Goal: Task Accomplishment & Management: Complete application form

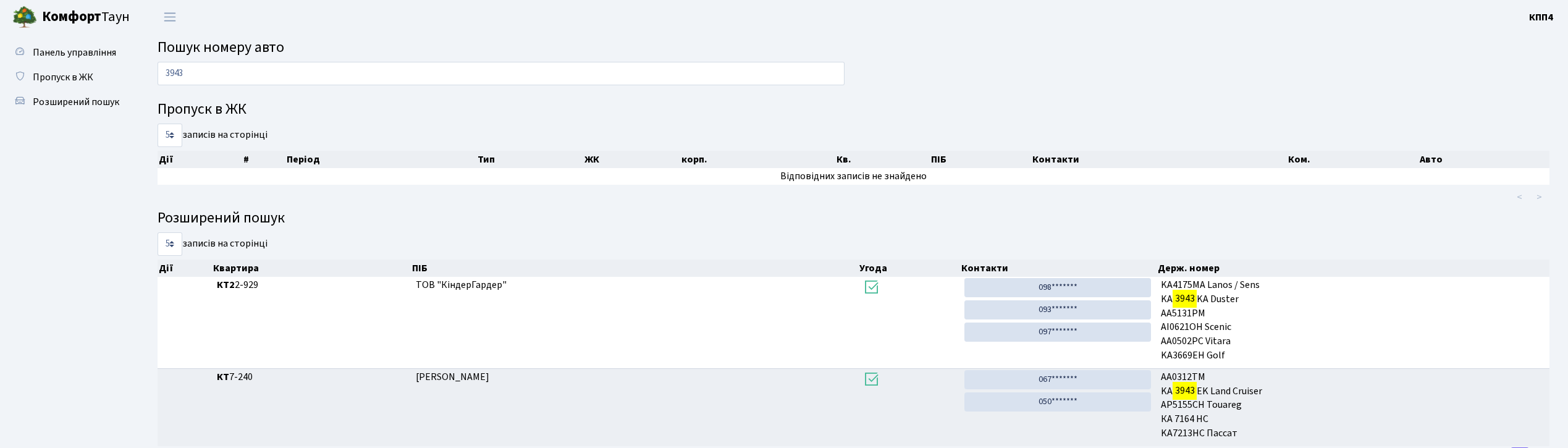
scroll to position [53, 0]
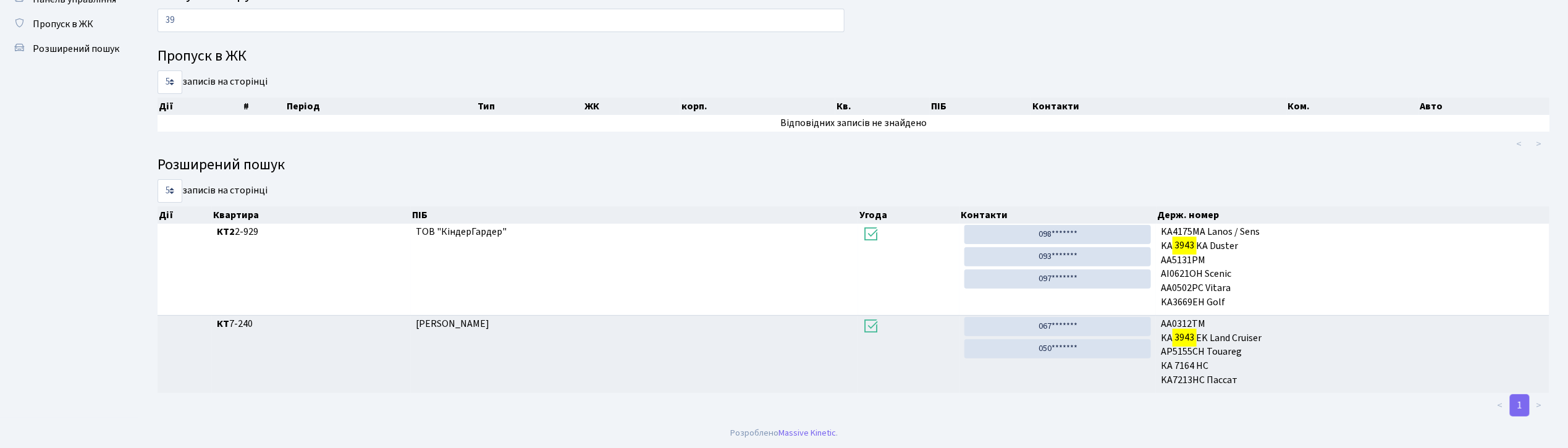
type input "3"
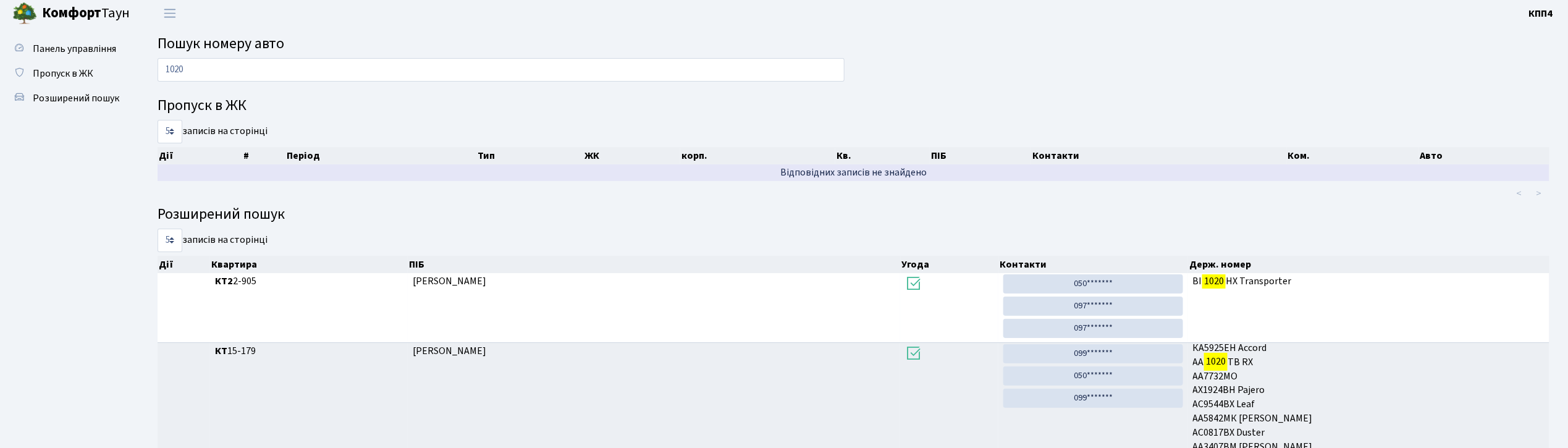
scroll to position [0, 0]
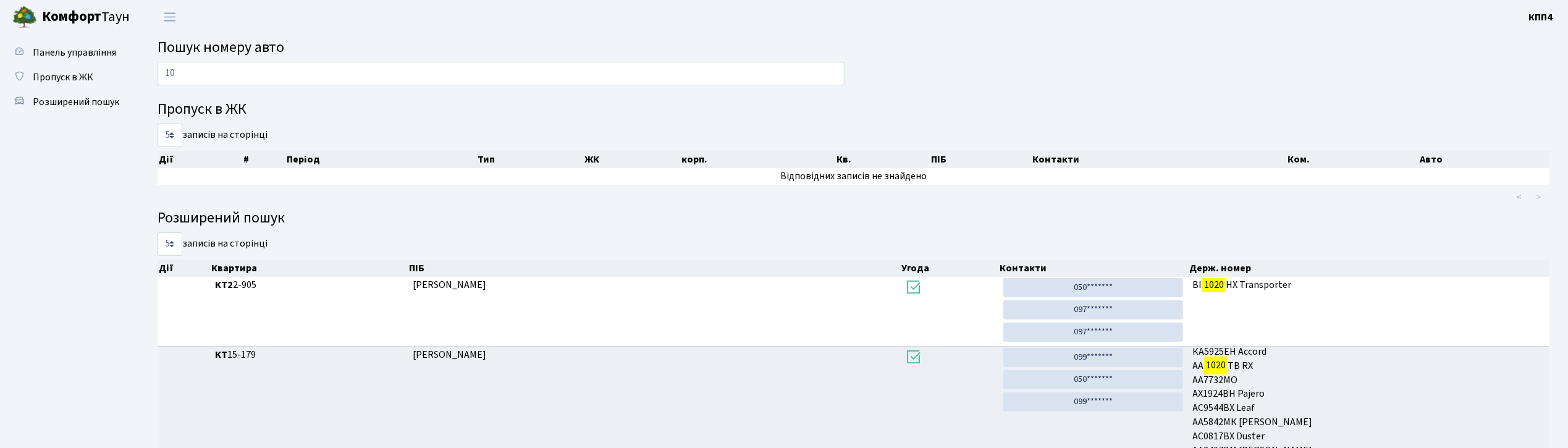
type input "1"
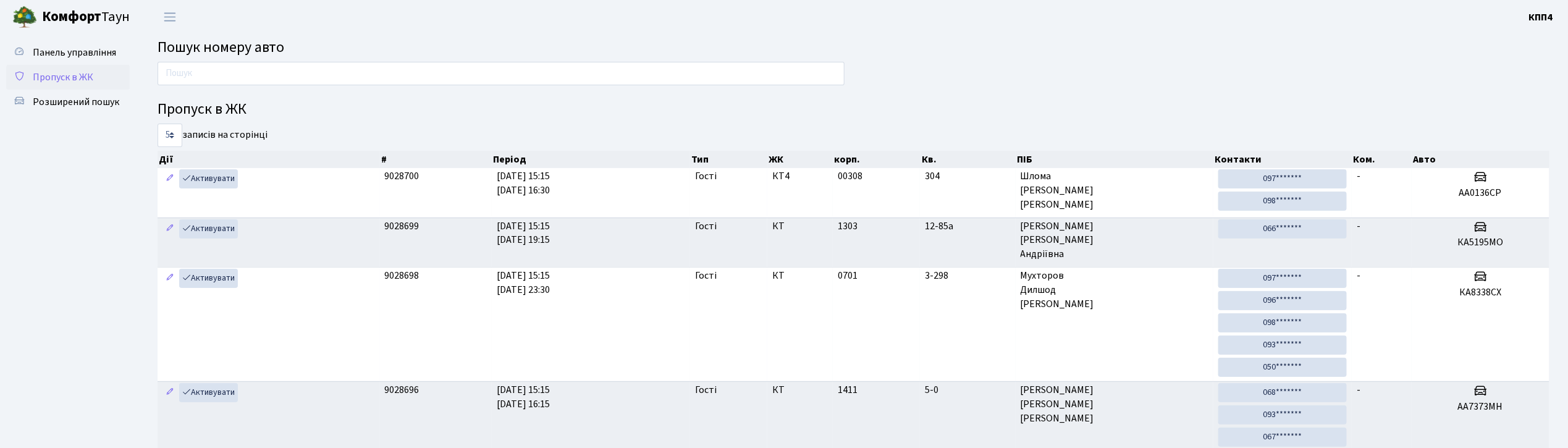
click at [68, 72] on span "Пропуск в ЖК" at bounding box center [63, 77] width 60 height 14
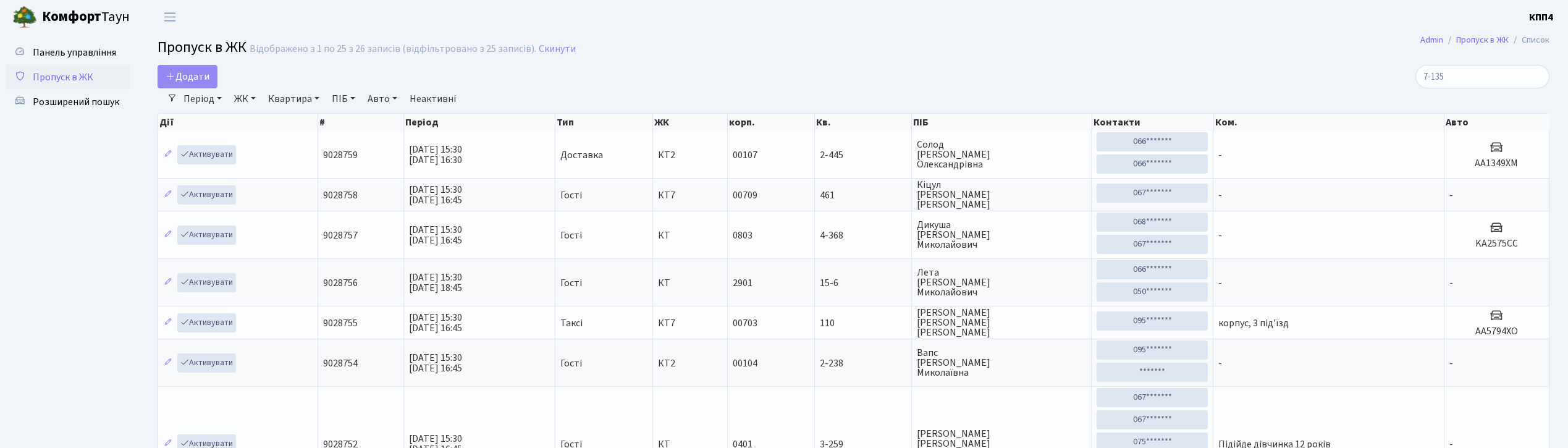
select select "25"
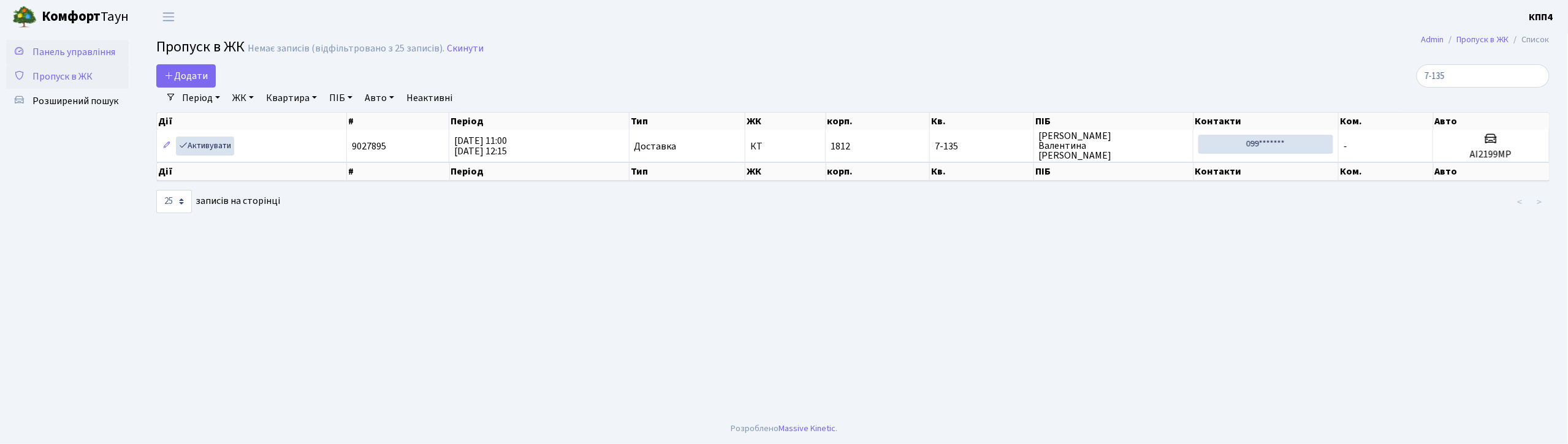
type input "7-135"
click at [92, 51] on span "Панель управління" at bounding box center [74, 52] width 83 height 14
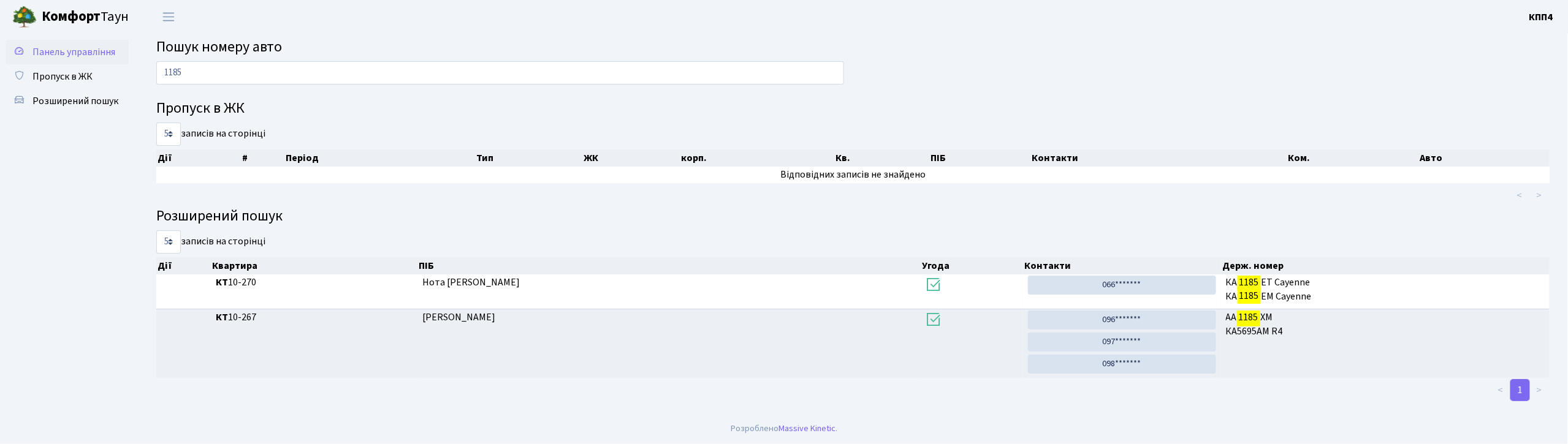
type input "1185"
click at [57, 52] on span "Панель управління" at bounding box center [74, 52] width 83 height 14
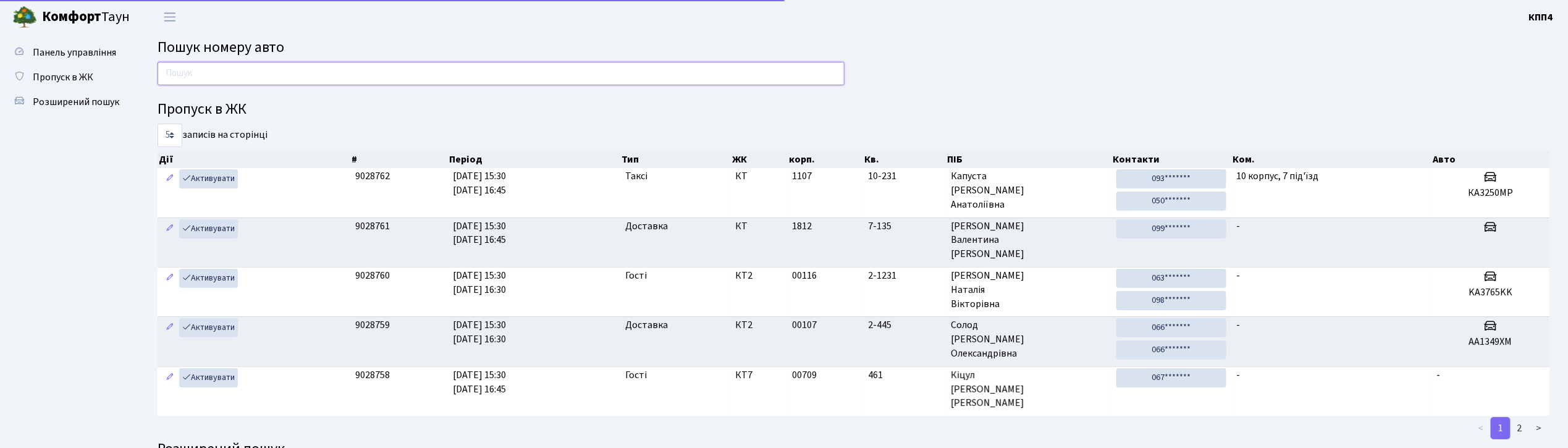
click at [306, 78] on input "text" at bounding box center [501, 74] width 687 height 23
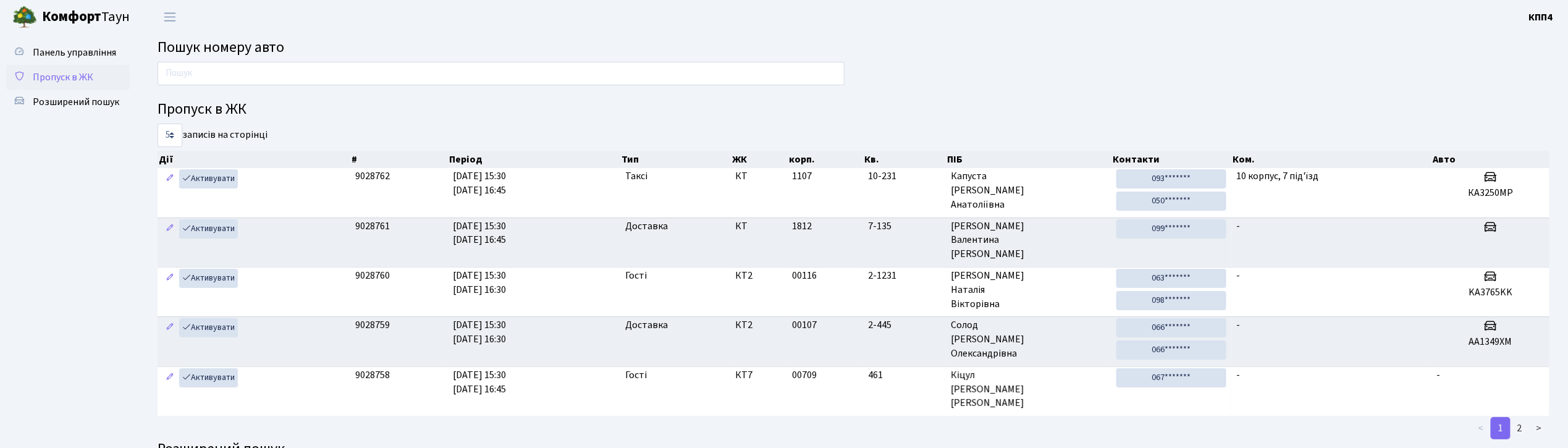
click at [39, 77] on span "Пропуск в ЖК" at bounding box center [63, 77] width 60 height 14
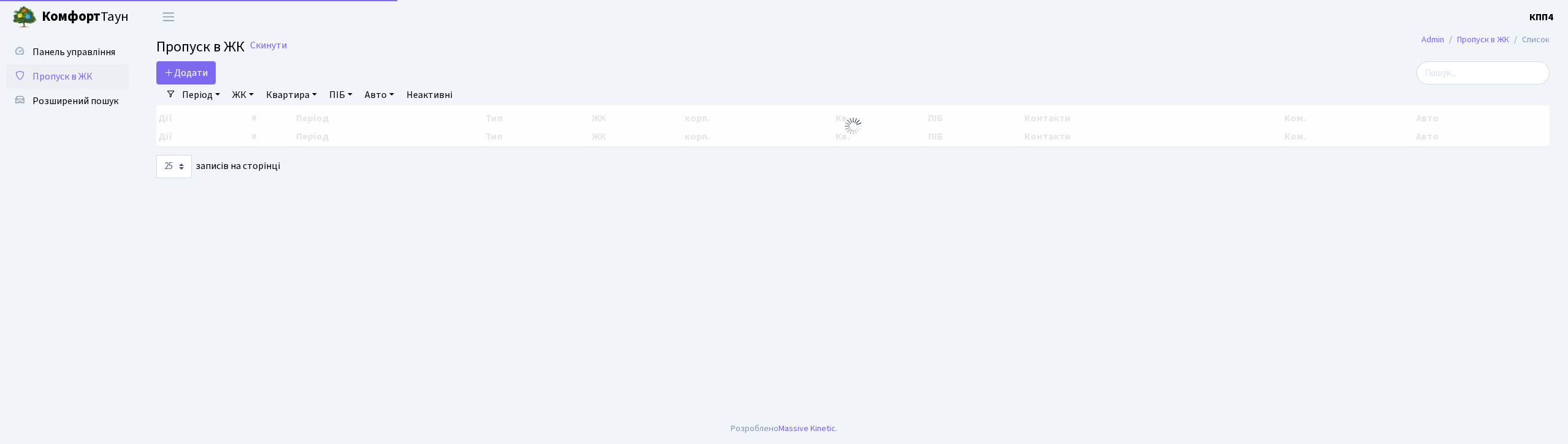
select select "25"
click at [186, 77] on span "Додати" at bounding box center [186, 73] width 44 height 14
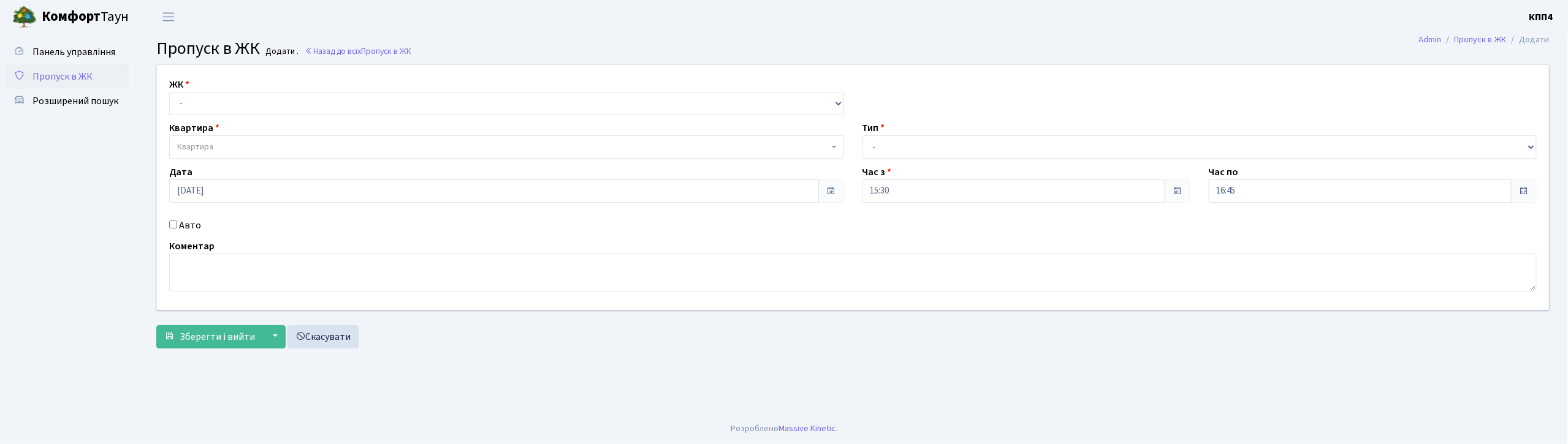
click at [170, 223] on input "Авто" at bounding box center [173, 225] width 8 height 8
checkbox input "true"
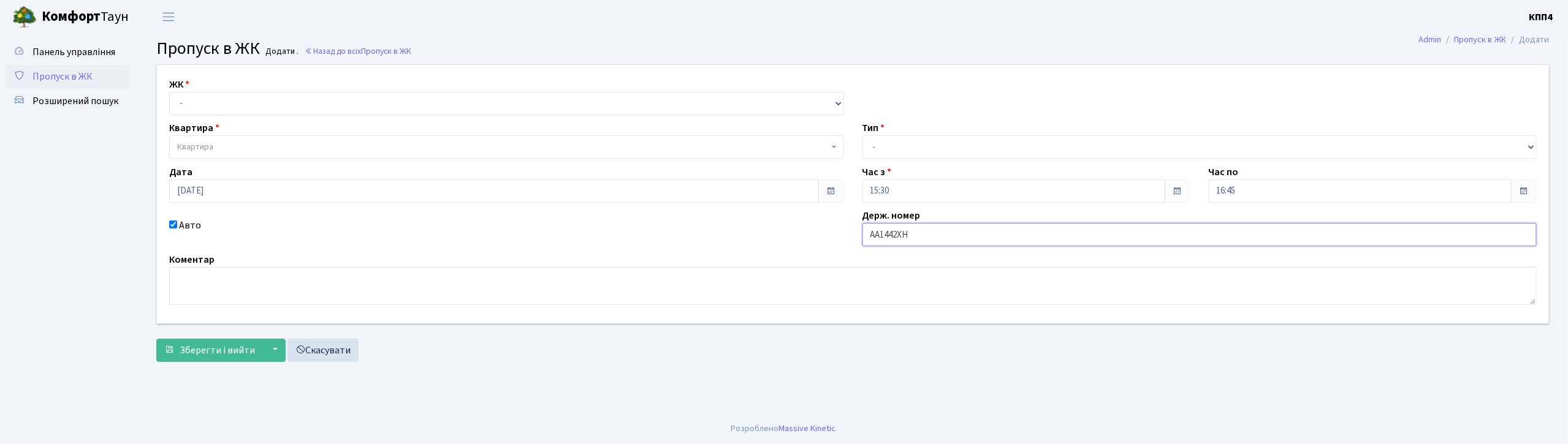
type input "АА1442ХН"
click at [297, 99] on select "- КТ, вул. Регенераторна, 4 КТ2, просп. Соборності, 17 КТ3, вул. Березнева, 16 …" at bounding box center [507, 104] width 675 height 23
select select "271"
click at [170, 92] on select "- КТ, вул. Регенераторна, 4 КТ2, просп. Соборності, 17 КТ3, вул. Березнева, 16 …" at bounding box center [507, 104] width 675 height 23
select select
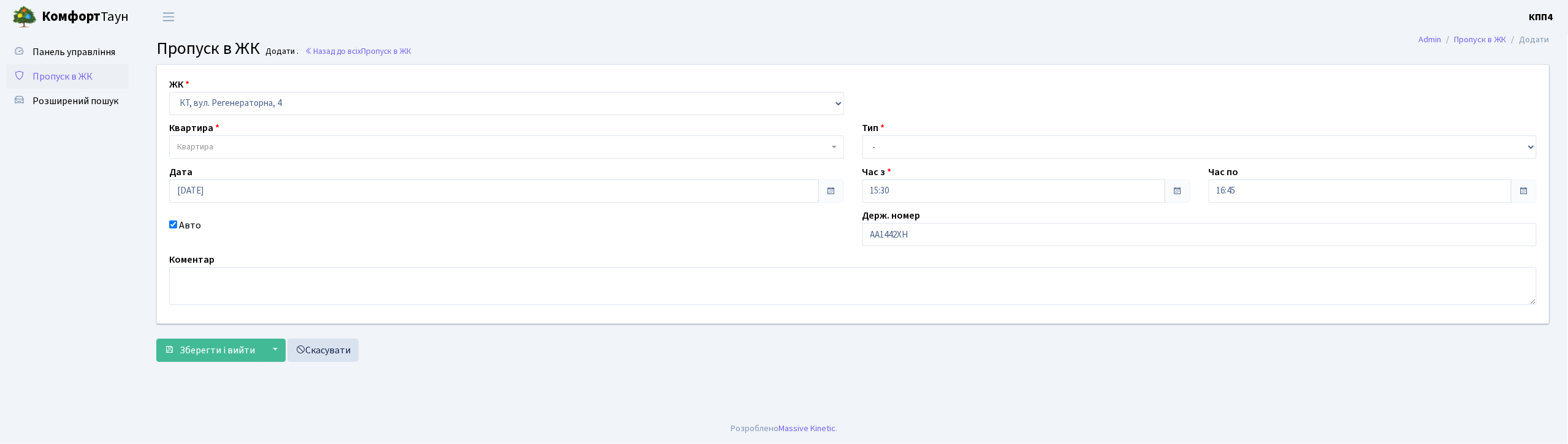
click at [283, 142] on span "Квартира" at bounding box center [502, 147] width 651 height 12
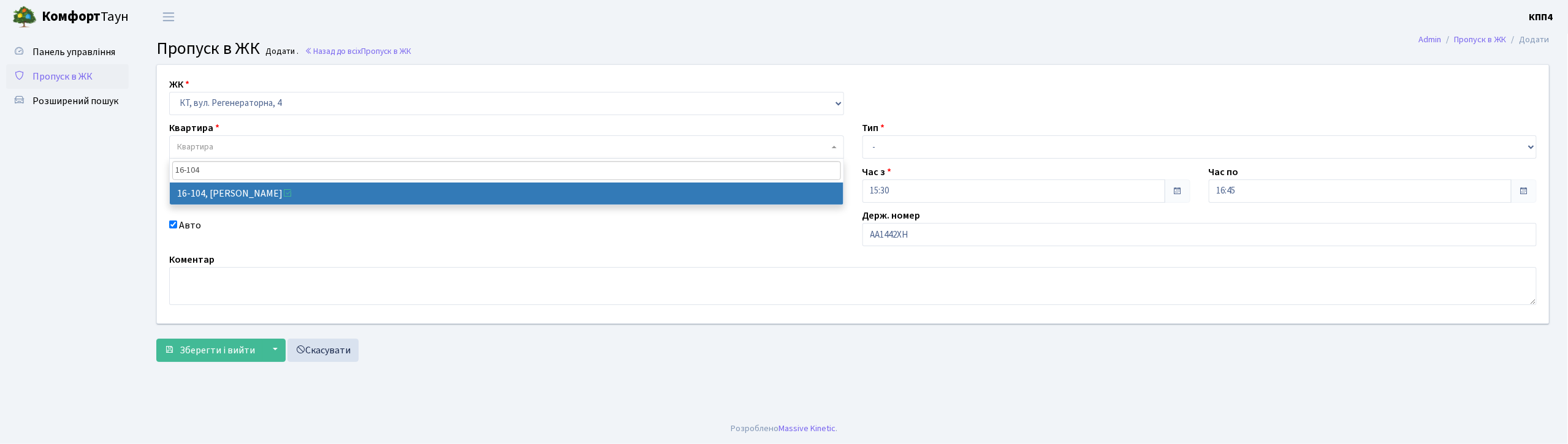
type input "16-104"
select select "8665"
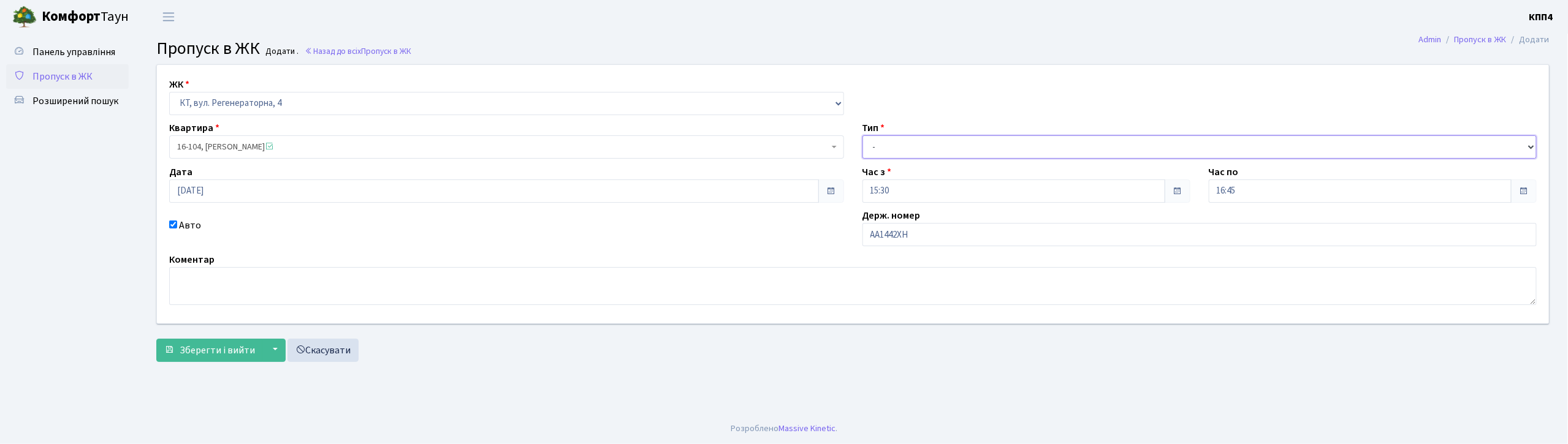
click at [953, 143] on select "- Доставка Таксі Гості Сервіс" at bounding box center [1200, 147] width 675 height 23
select select "3"
click at [862, 136] on select "- Доставка Таксі Гості Сервіс" at bounding box center [1200, 147] width 675 height 23
click at [219, 348] on span "Зберегти і вийти" at bounding box center [217, 350] width 75 height 14
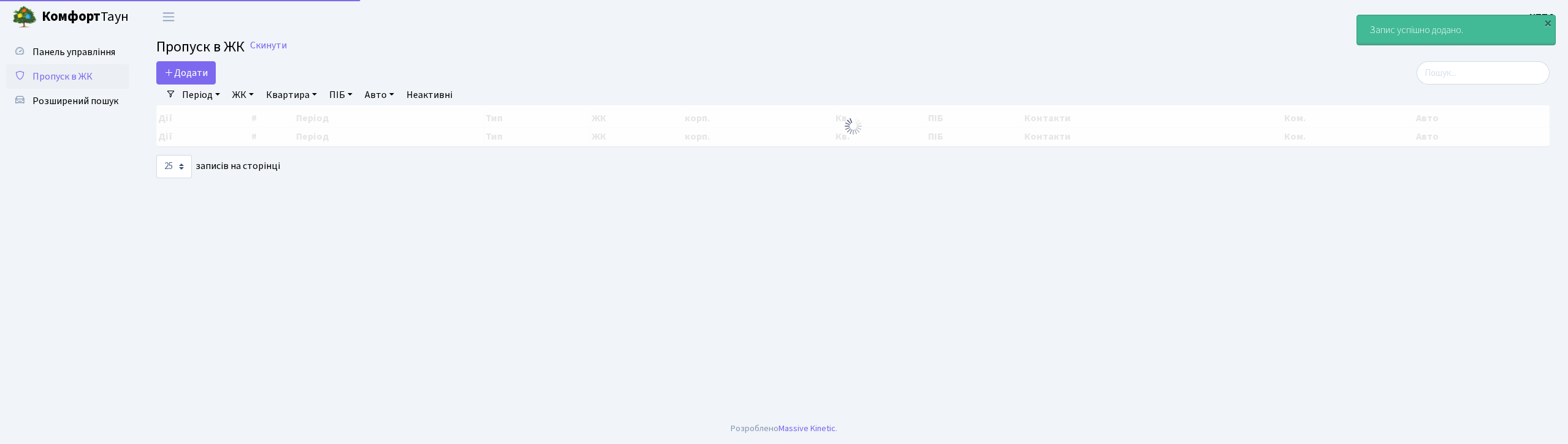
select select "25"
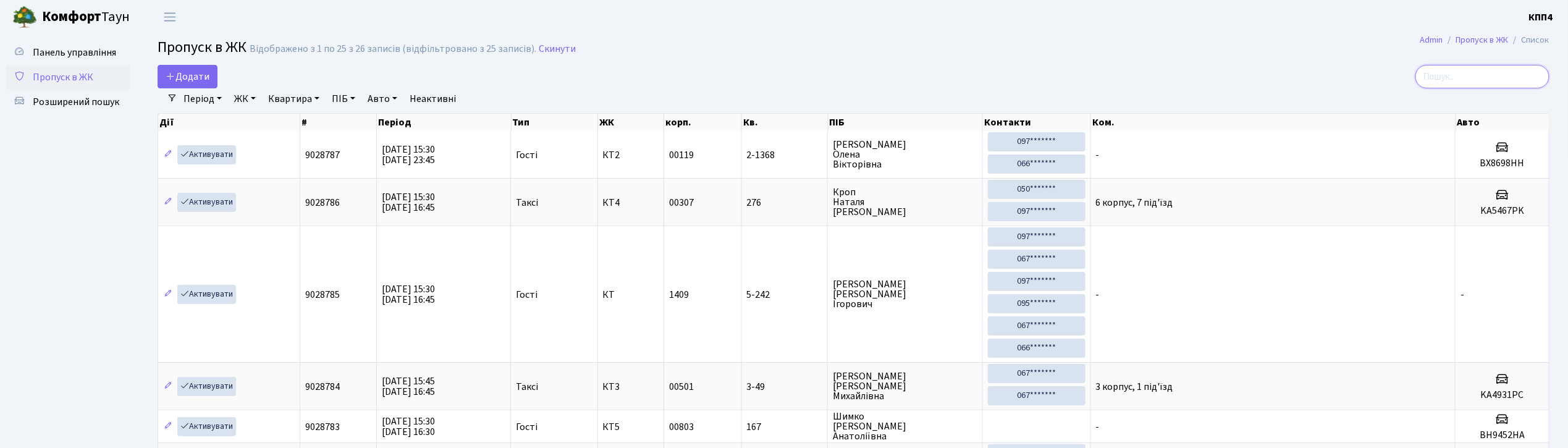
click at [1519, 75] on input "search" at bounding box center [1481, 77] width 134 height 23
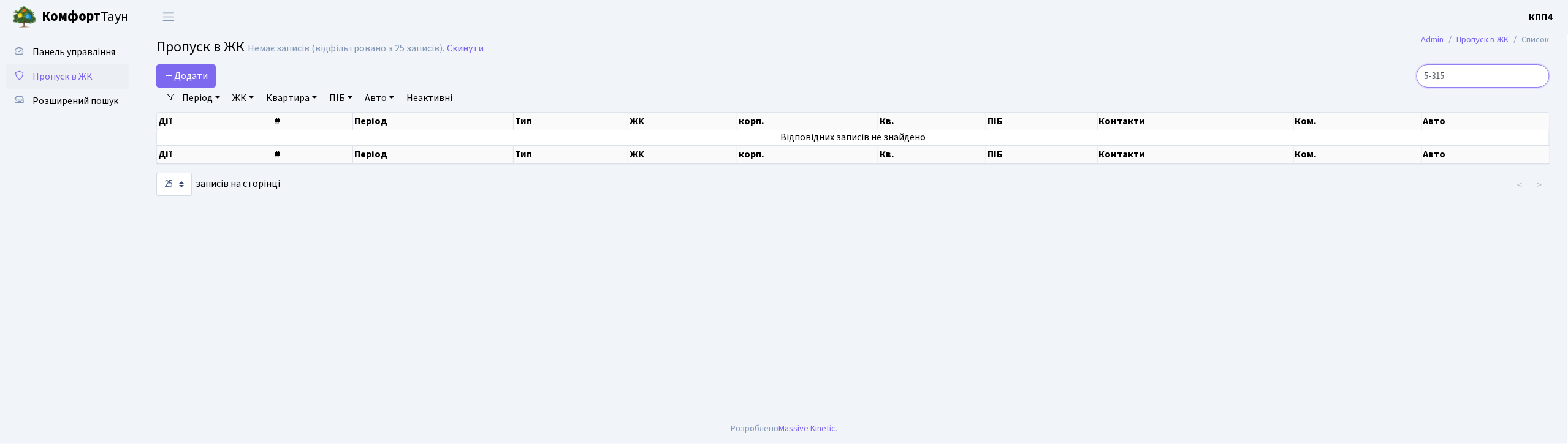
type input "5-315"
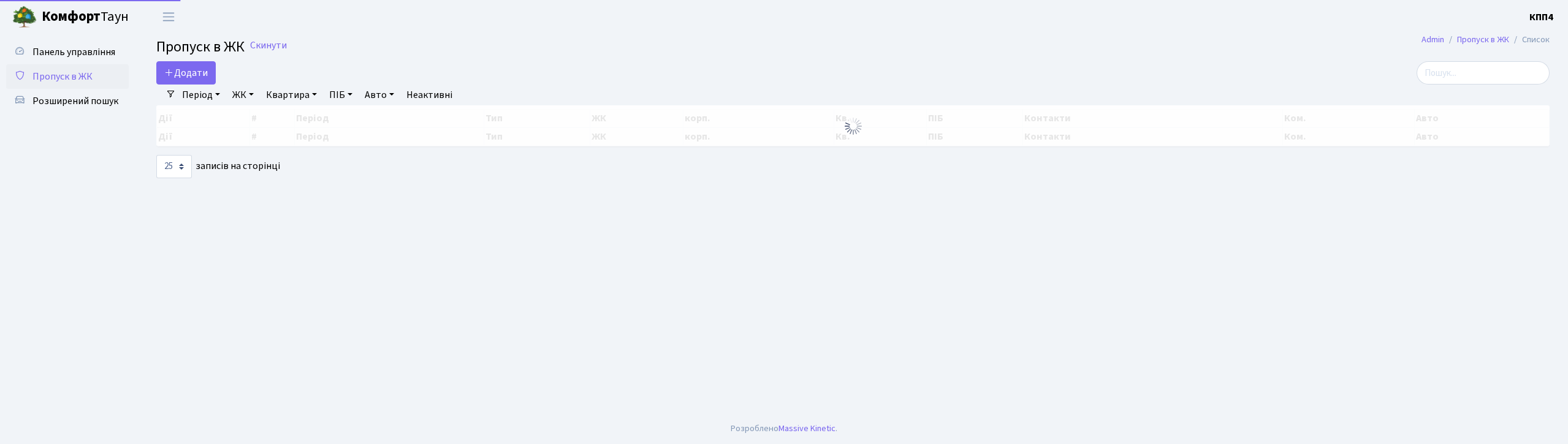
select select "25"
click at [1481, 64] on input "search" at bounding box center [1482, 73] width 133 height 23
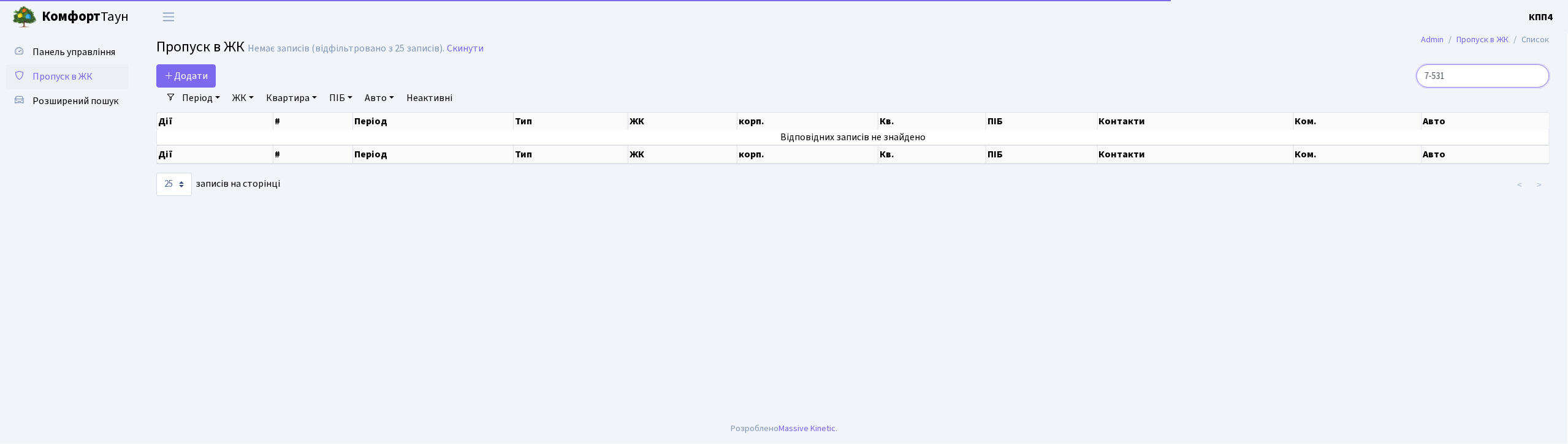
type input "7-531"
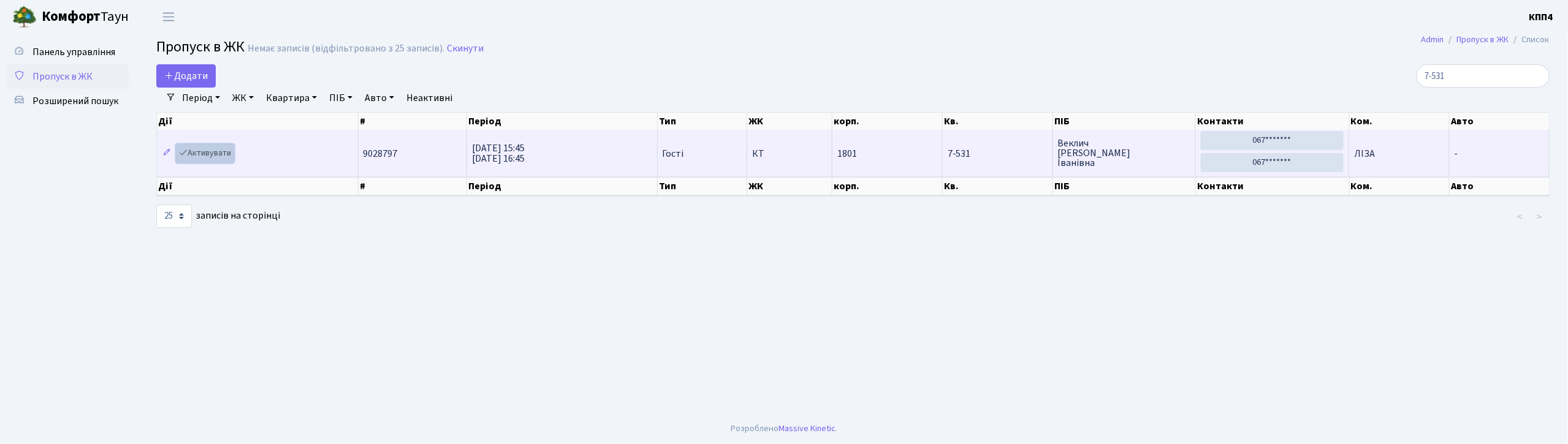
click at [224, 155] on link "Активувати" at bounding box center [205, 153] width 58 height 19
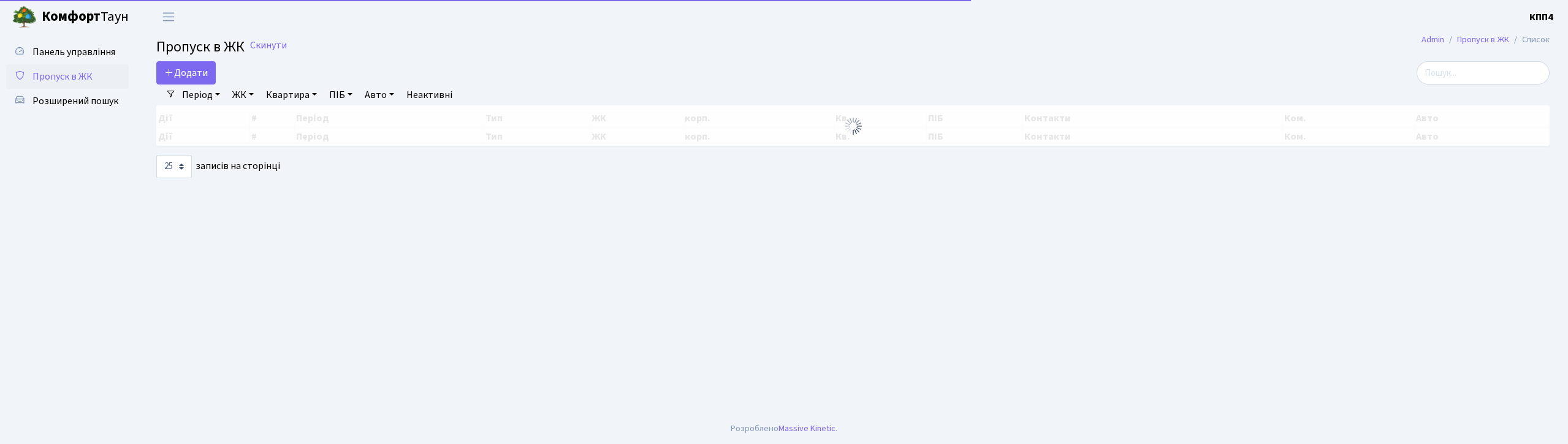
select select "25"
click at [1501, 70] on input "search" at bounding box center [1482, 73] width 133 height 23
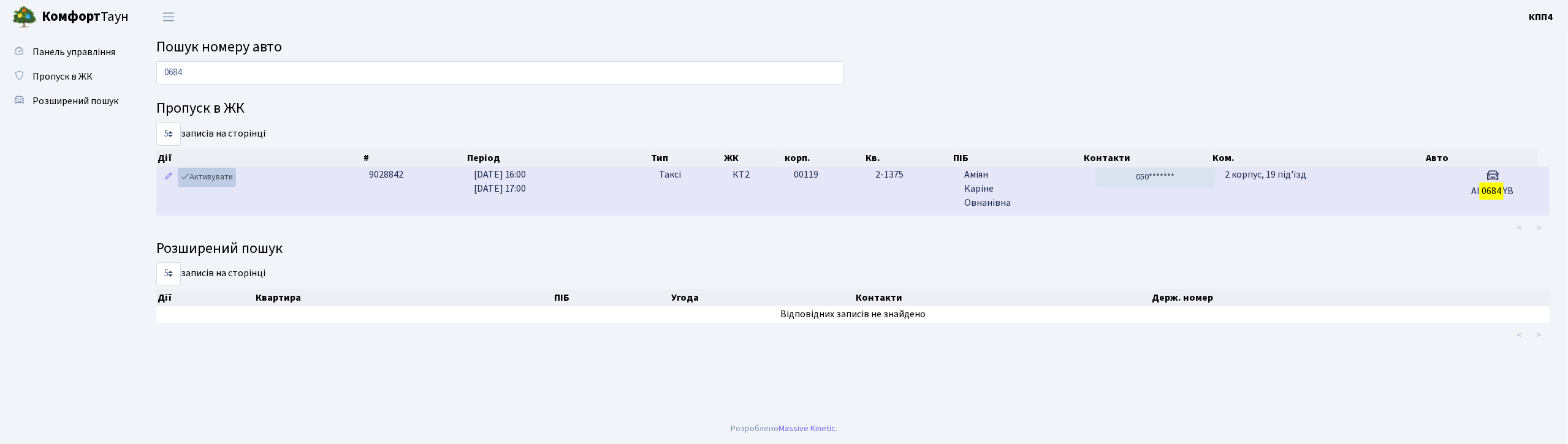
type input "0684"
click at [213, 179] on link "Активувати" at bounding box center [207, 177] width 58 height 19
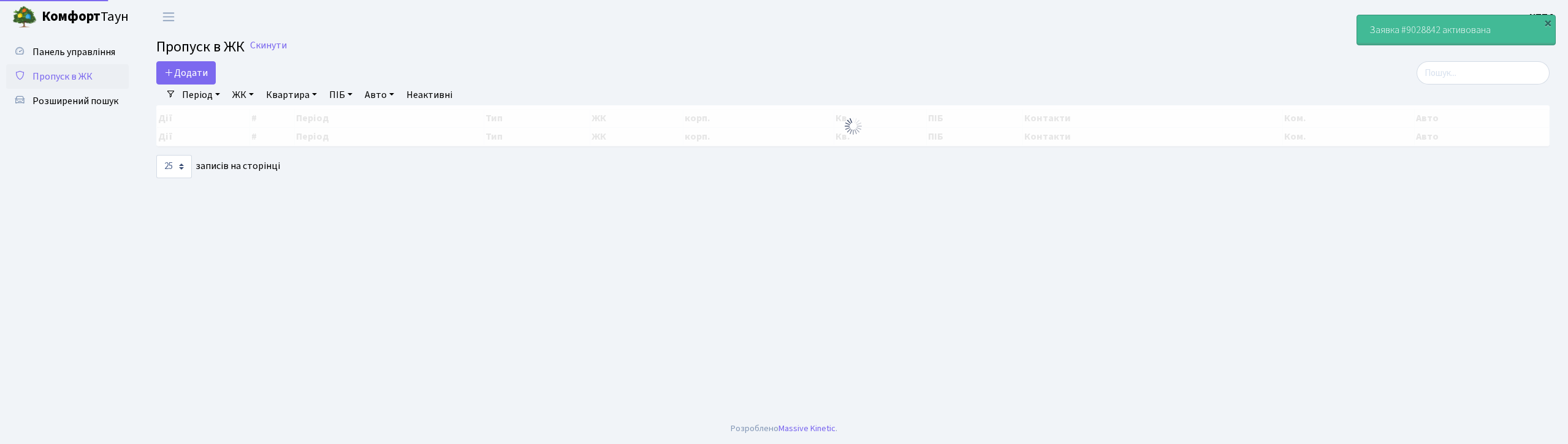
select select "25"
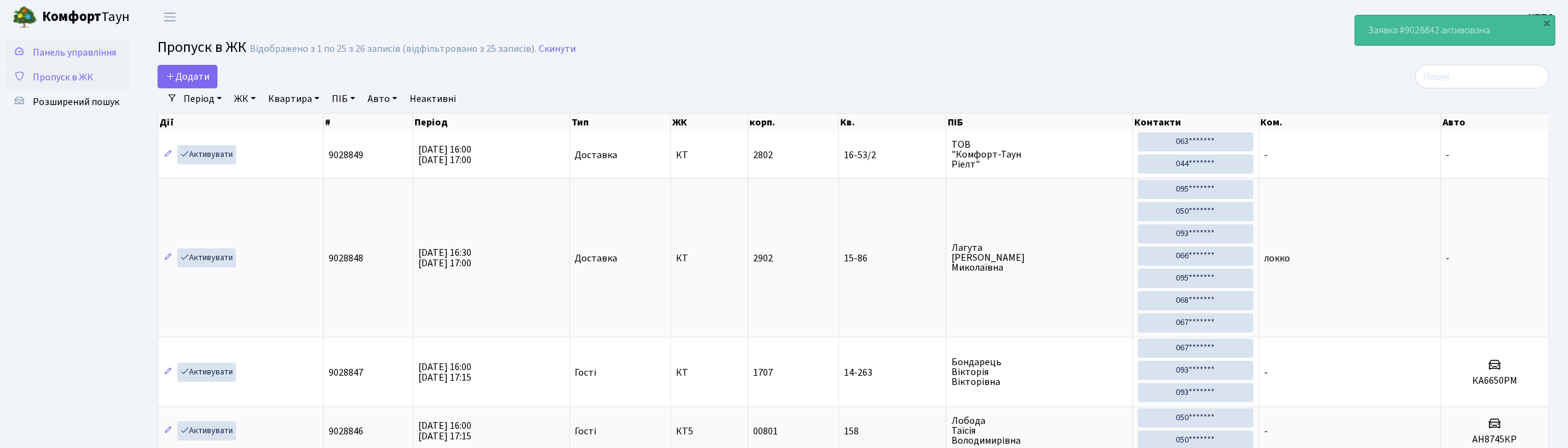
click at [90, 57] on span "Панель управління" at bounding box center [74, 53] width 84 height 14
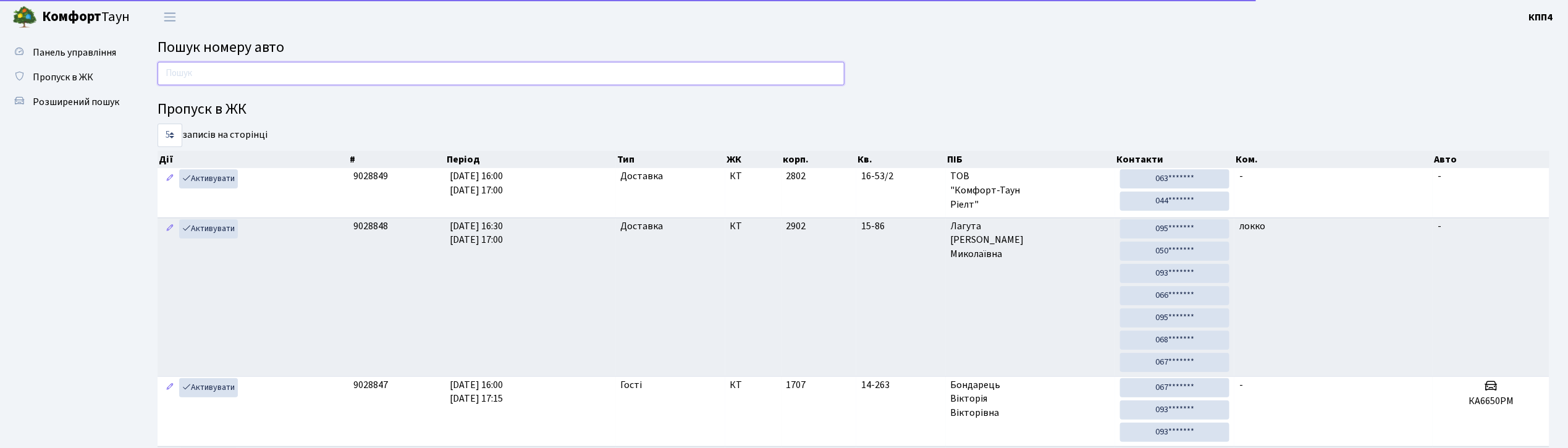
drag, startPoint x: 273, startPoint y: 67, endPoint x: 324, endPoint y: 75, distance: 51.6
click at [273, 67] on input "text" at bounding box center [501, 74] width 687 height 23
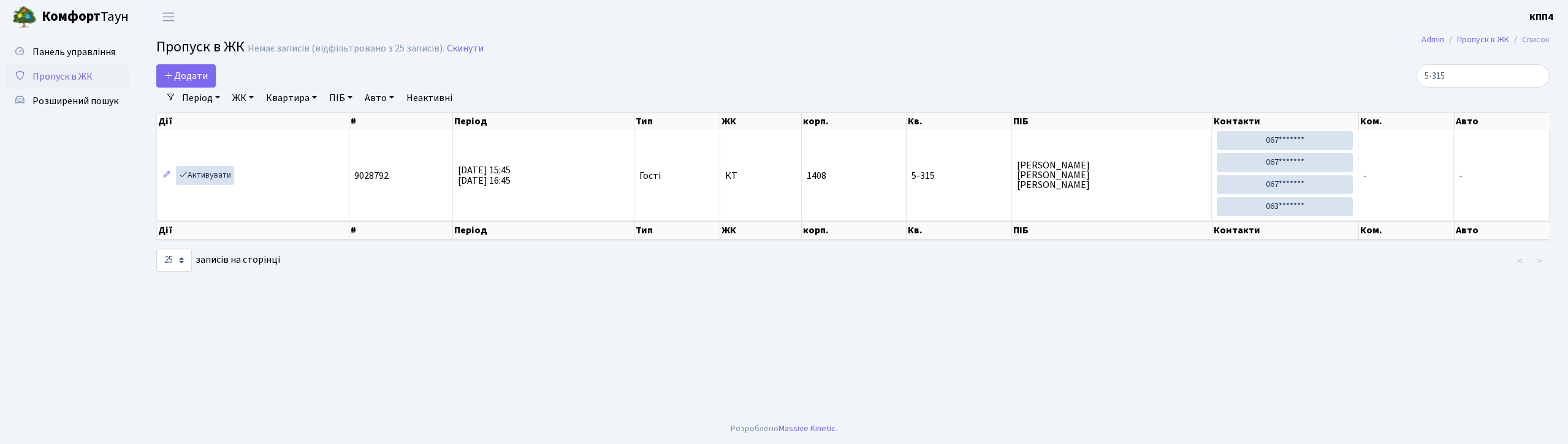
select select "25"
type input "5"
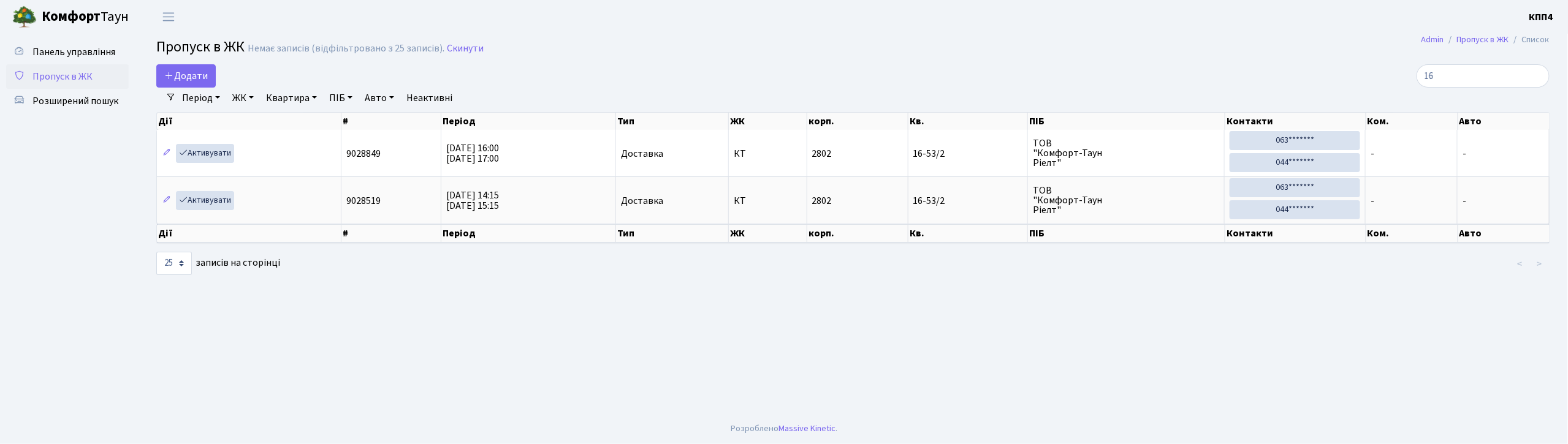
type input "1"
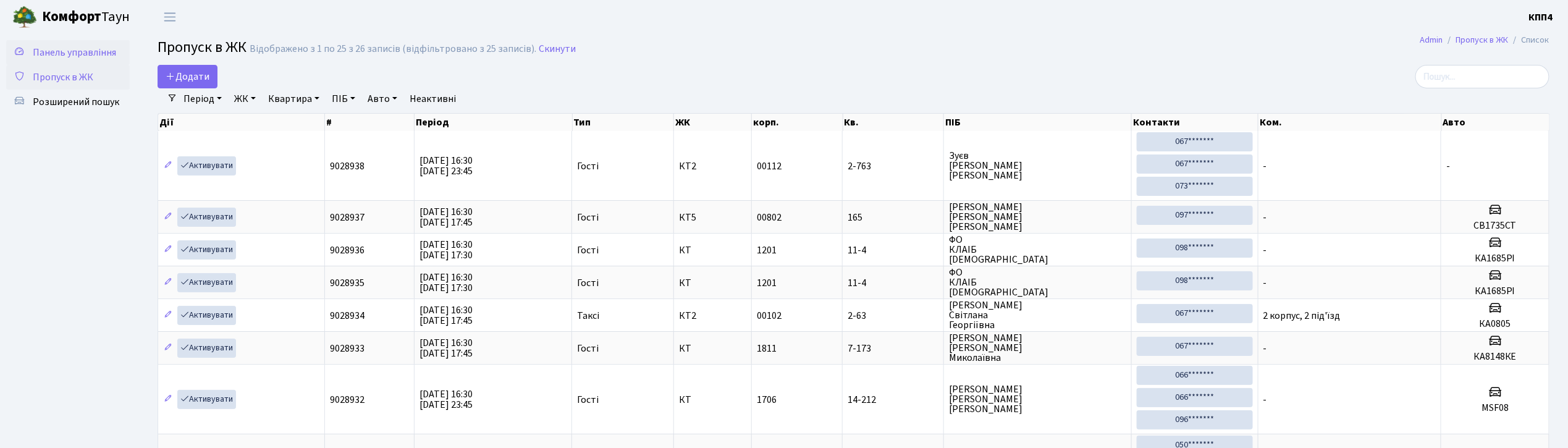
click at [87, 60] on link "Панель управління" at bounding box center [68, 53] width 124 height 25
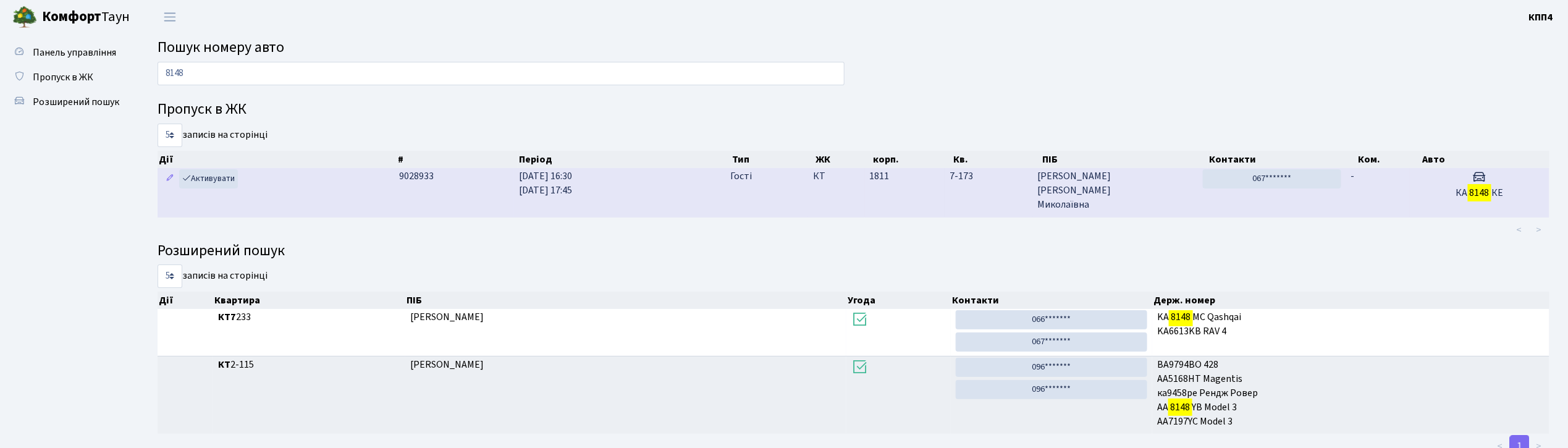
type input "8148"
click at [1140, 186] on span "Лебедєва Ольга Миколаївна" at bounding box center [1115, 190] width 155 height 43
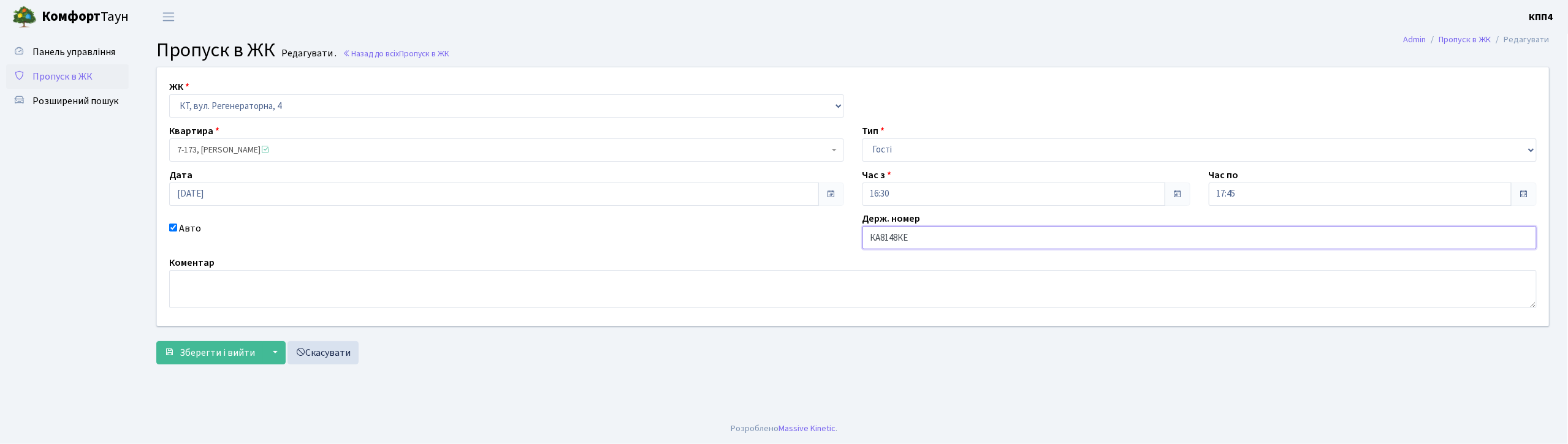
click at [937, 239] on input "КА8148КЕ" at bounding box center [1200, 238] width 675 height 23
type input "КА8148АЕ"
click at [212, 358] on span "Зберегти і вийти" at bounding box center [217, 353] width 75 height 14
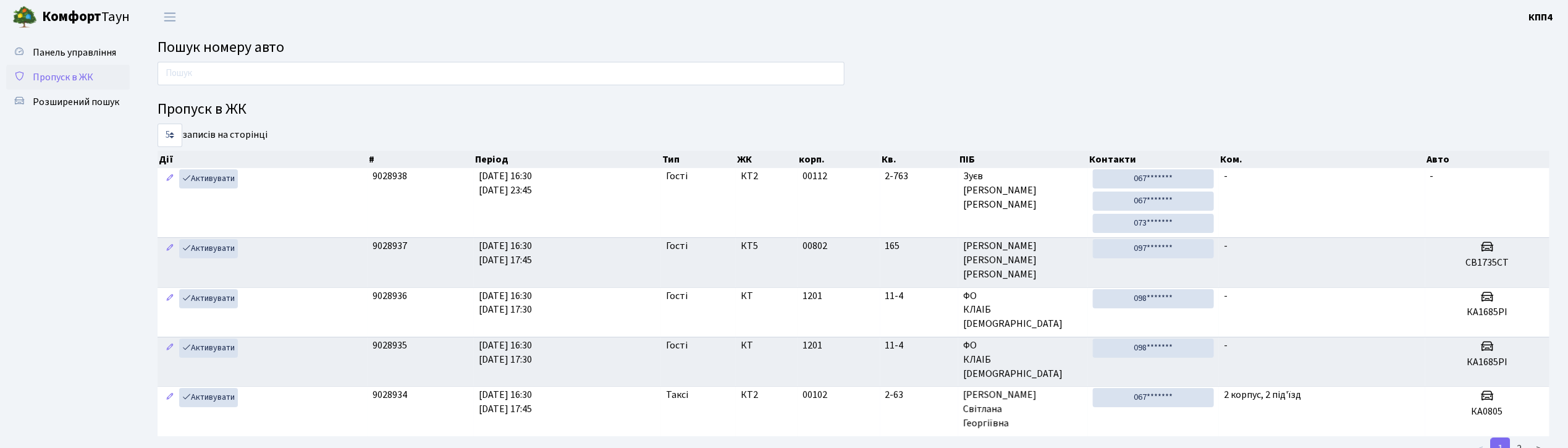
click at [84, 70] on span "Пропуск в ЖК" at bounding box center [63, 77] width 60 height 14
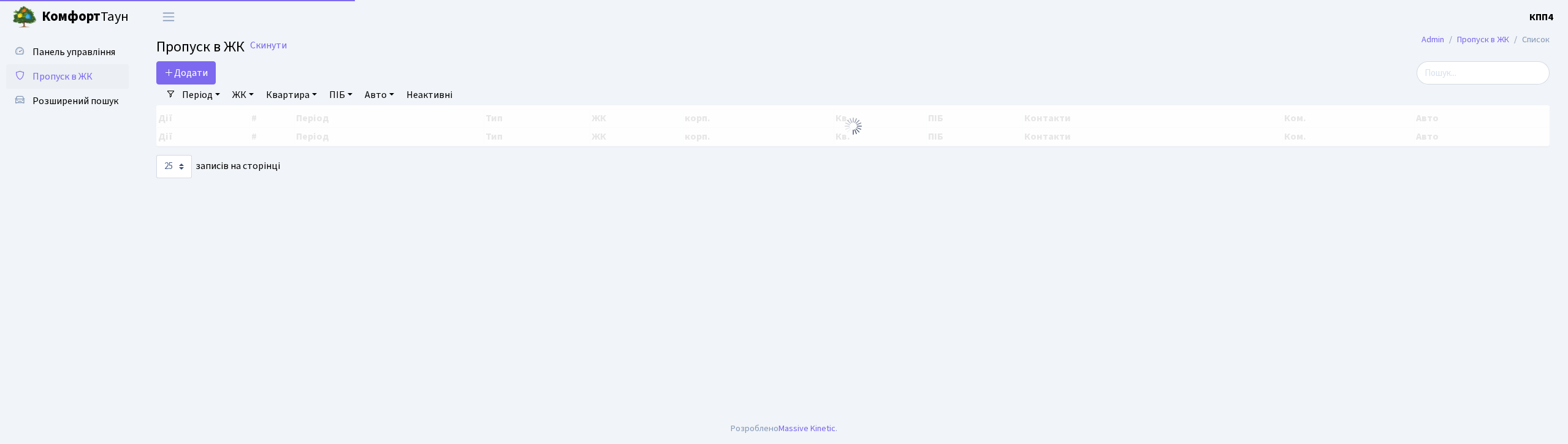
select select "25"
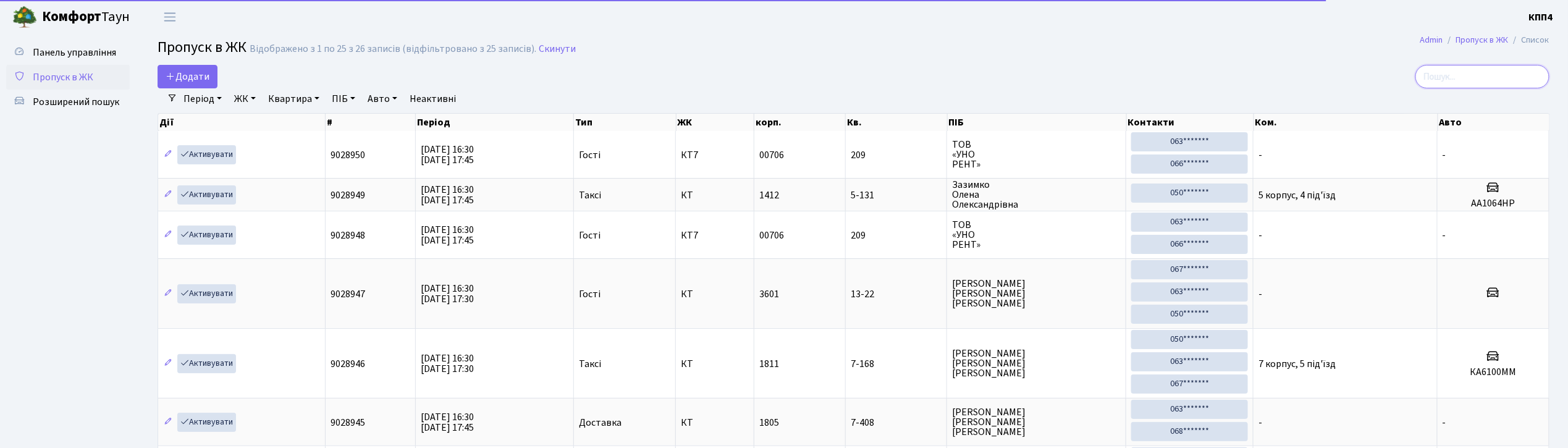
click at [1491, 75] on input "search" at bounding box center [1481, 77] width 134 height 23
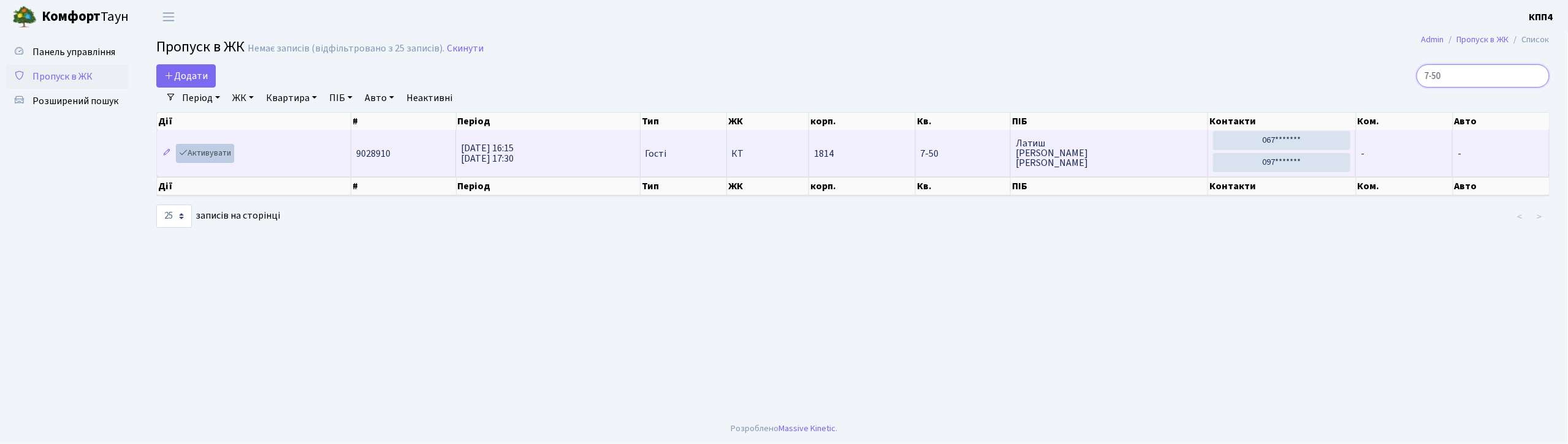
type input "7-50"
click at [217, 155] on link "Активувати" at bounding box center [205, 153] width 58 height 19
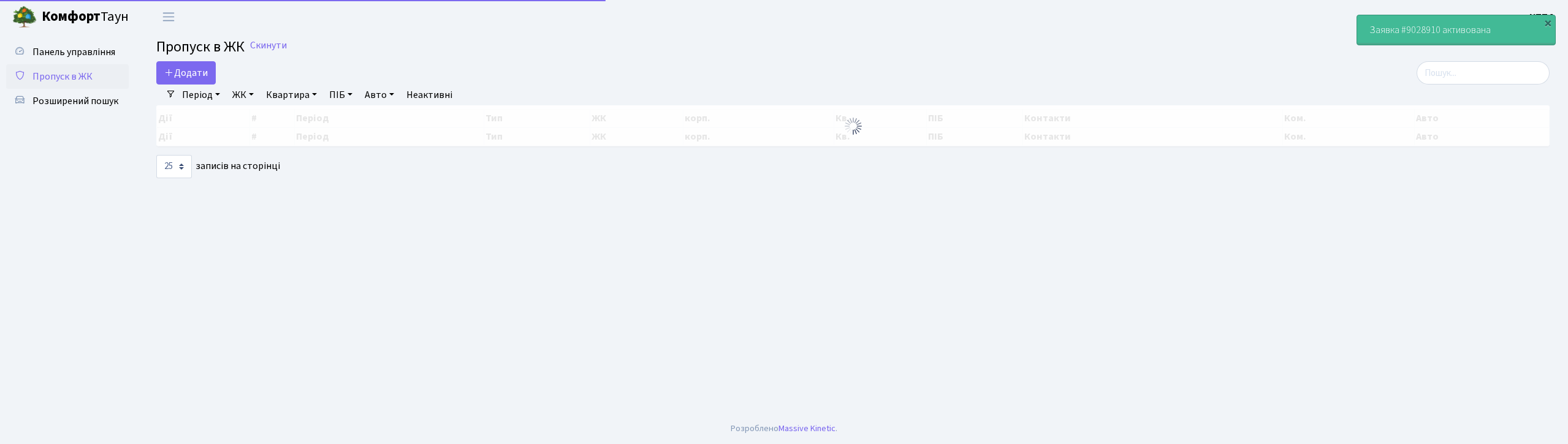
select select "25"
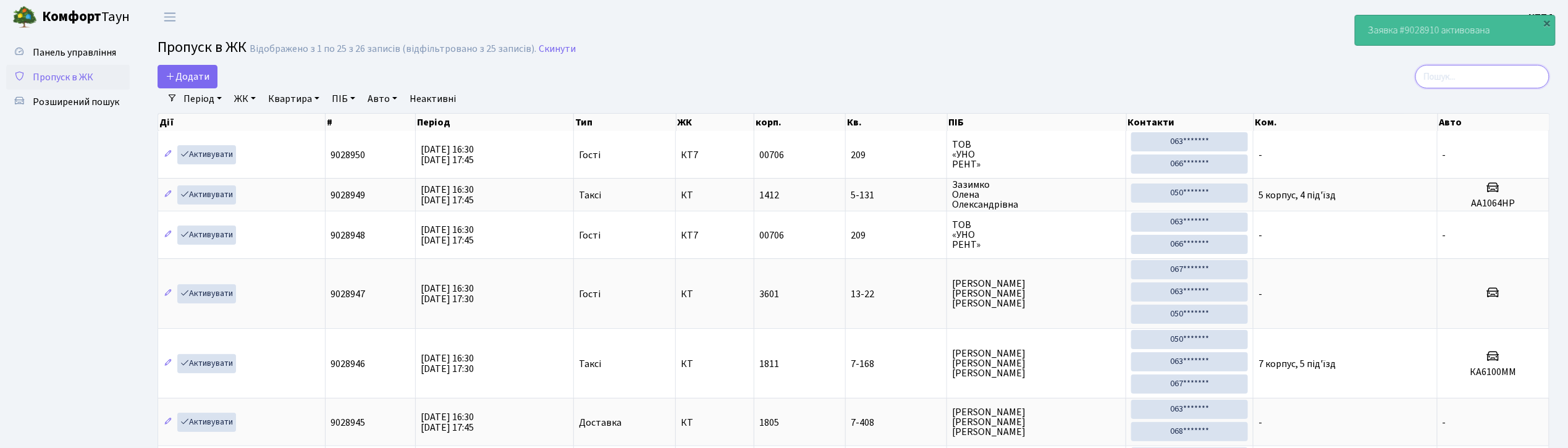
click at [1482, 77] on input "search" at bounding box center [1481, 77] width 134 height 23
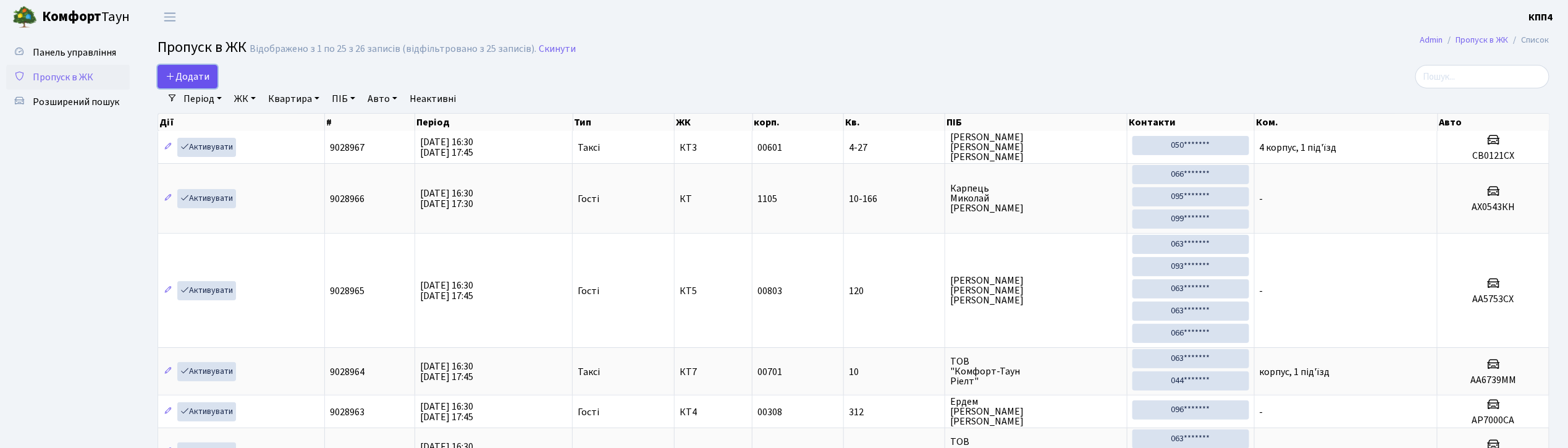
click at [195, 84] on link "Додати" at bounding box center [187, 77] width 60 height 23
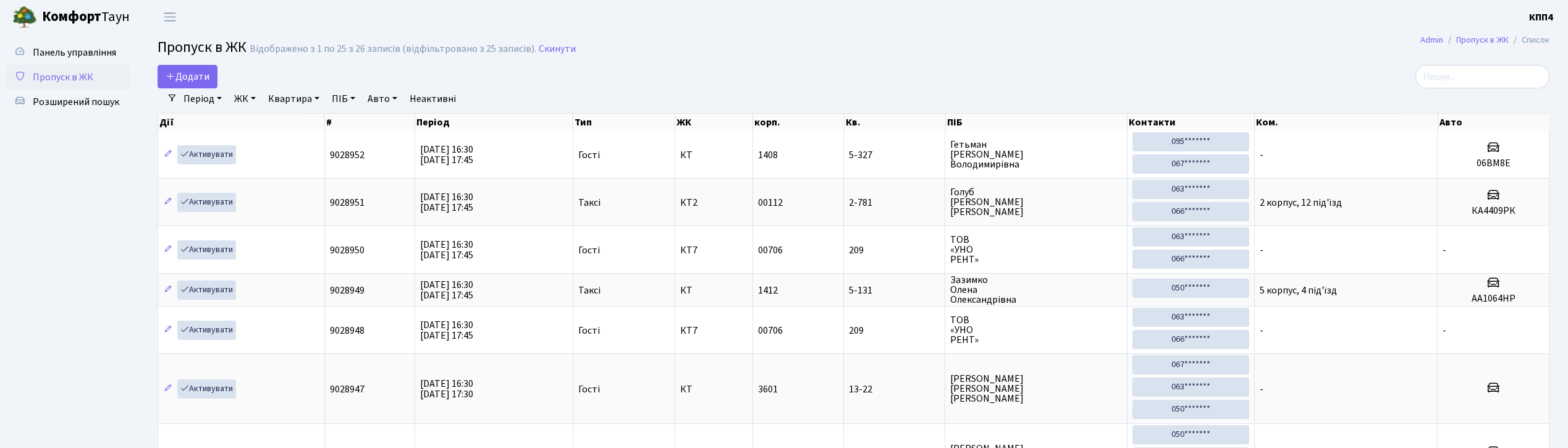
select select "25"
click at [193, 78] on span "Додати" at bounding box center [187, 77] width 44 height 14
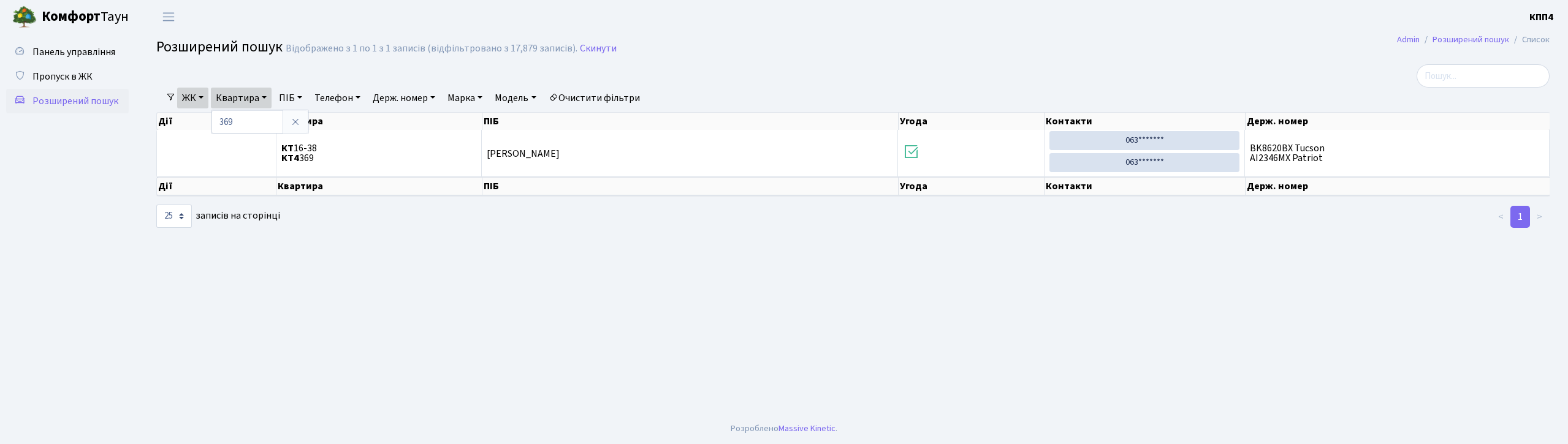
select select "25"
click at [292, 118] on icon at bounding box center [295, 122] width 10 height 10
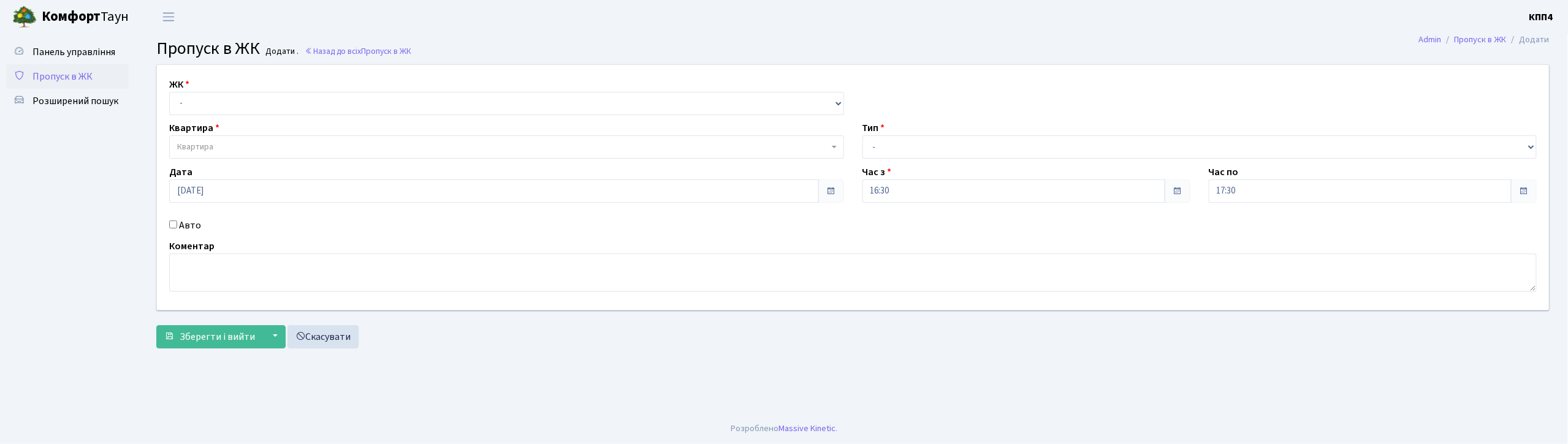
click at [173, 225] on input "Авто" at bounding box center [173, 225] width 8 height 8
checkbox input "true"
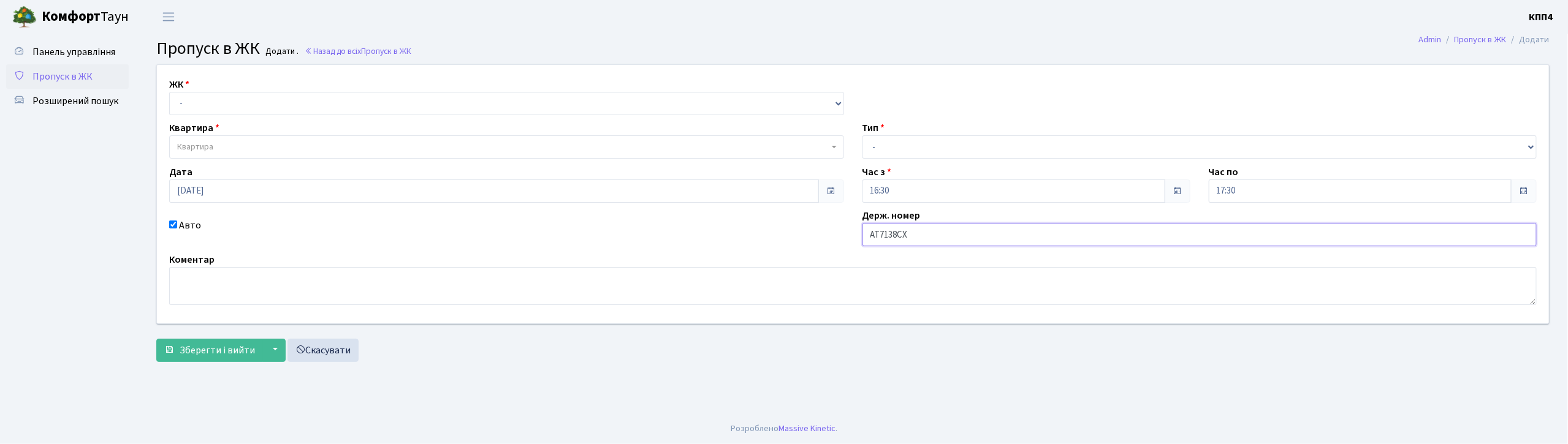
type input "АТ7138СХ"
click at [978, 168] on div "Час з 16:30" at bounding box center [1026, 184] width 346 height 38
drag, startPoint x: 954, startPoint y: 147, endPoint x: 954, endPoint y: 158, distance: 11.0
click at [954, 147] on select "- Доставка Таксі Гості Сервіс" at bounding box center [1200, 147] width 675 height 23
select select "2"
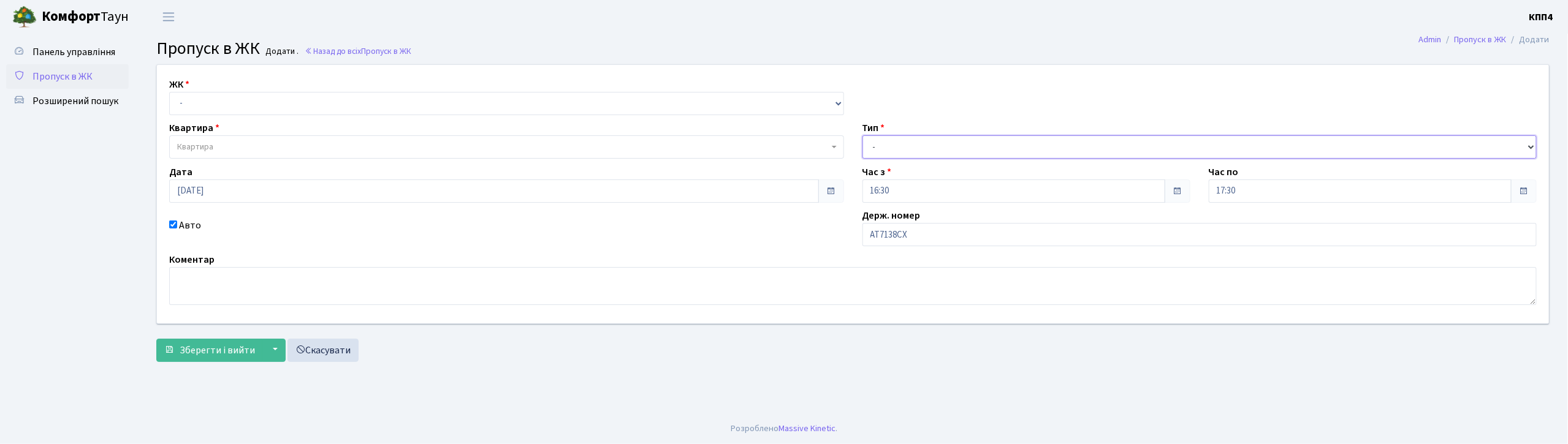
click at [862, 136] on select "- Доставка Таксі Гості Сервіс" at bounding box center [1200, 147] width 675 height 23
click at [433, 103] on select "- КТ, вул. Регенераторна, 4 КТ2, просп. Соборності, 17 КТ3, вул. Березнева, 16 …" at bounding box center [507, 104] width 675 height 23
select select "271"
click at [170, 92] on select "- КТ, вул. Регенераторна, 4 КТ2, просп. Соборності, 17 КТ3, вул. Березнева, 16 …" at bounding box center [507, 104] width 675 height 23
select select
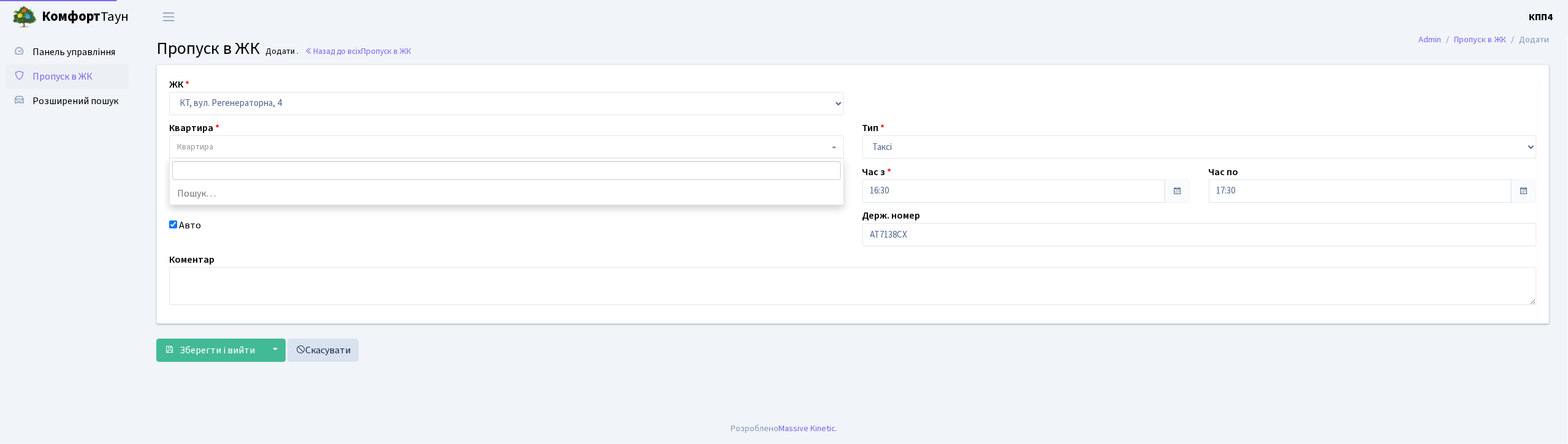
click at [420, 146] on span "Квартира" at bounding box center [502, 147] width 651 height 12
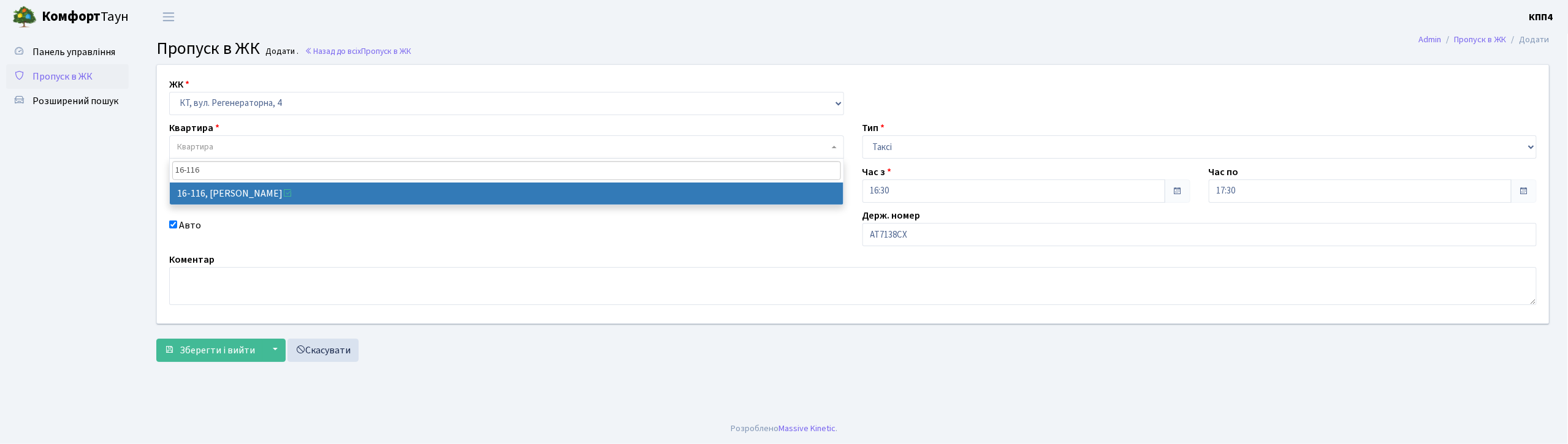
type input "16-116"
select select "8677"
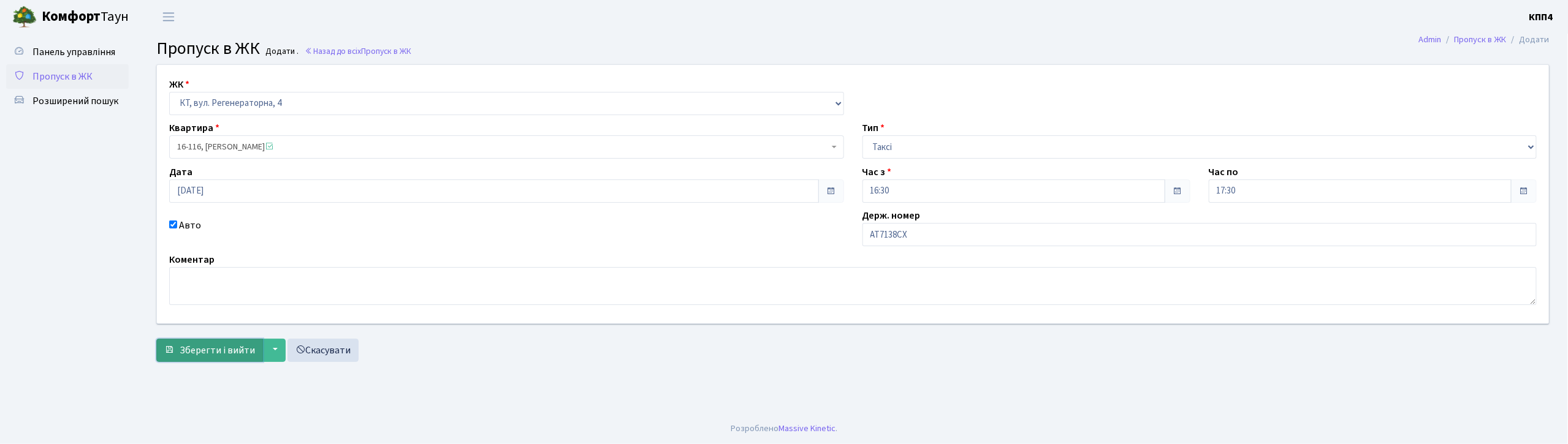
click at [201, 357] on span "Зберегти і вийти" at bounding box center [217, 350] width 75 height 14
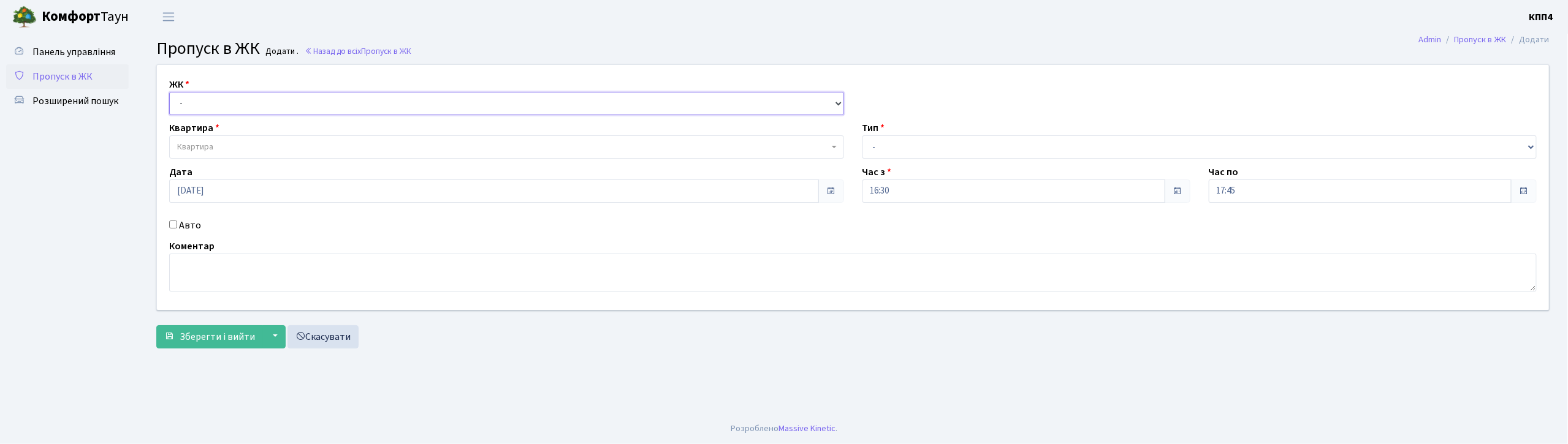
click at [206, 104] on select "- КТ, вул. Регенераторна, 4 КТ2, просп. [STREET_ADDRESS] [STREET_ADDRESS] [PERS…" at bounding box center [507, 104] width 675 height 23
select select "304"
click at [170, 92] on select "- КТ, вул. Регенераторна, 4 КТ2, просп. [STREET_ADDRESS] [STREET_ADDRESS] [PERS…" at bounding box center [507, 104] width 675 height 23
select select
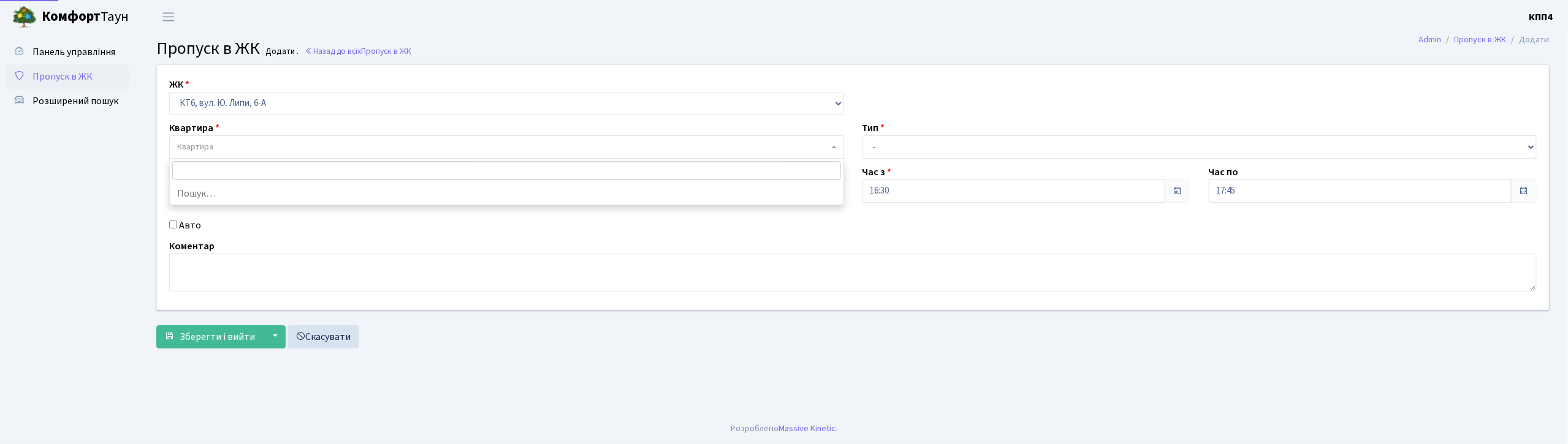
click at [206, 148] on span "Квартира" at bounding box center [195, 147] width 36 height 12
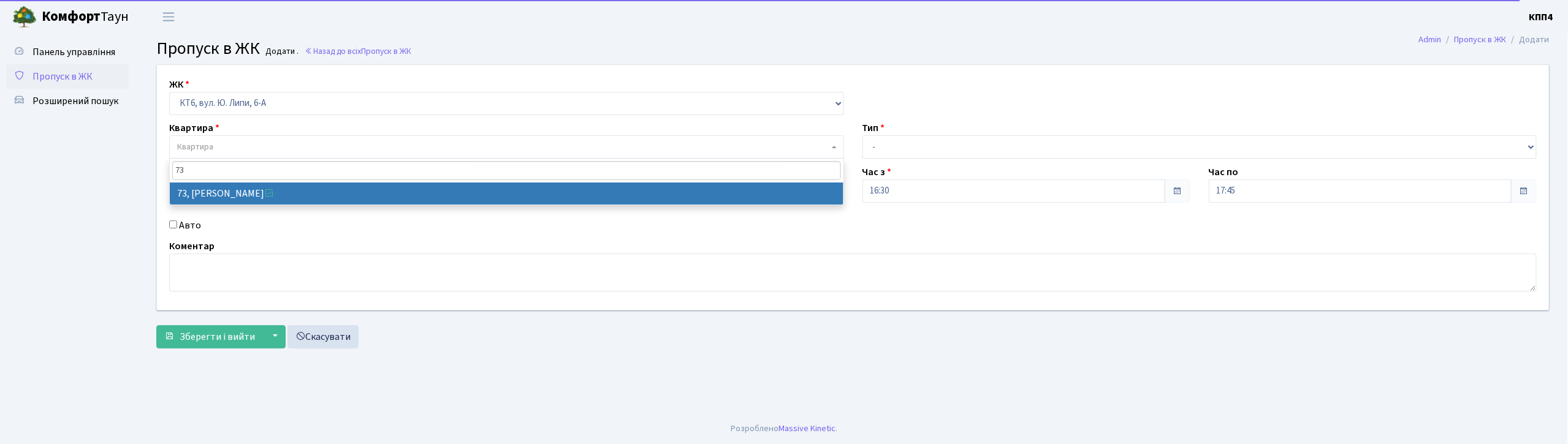
type input "73"
select select "17165"
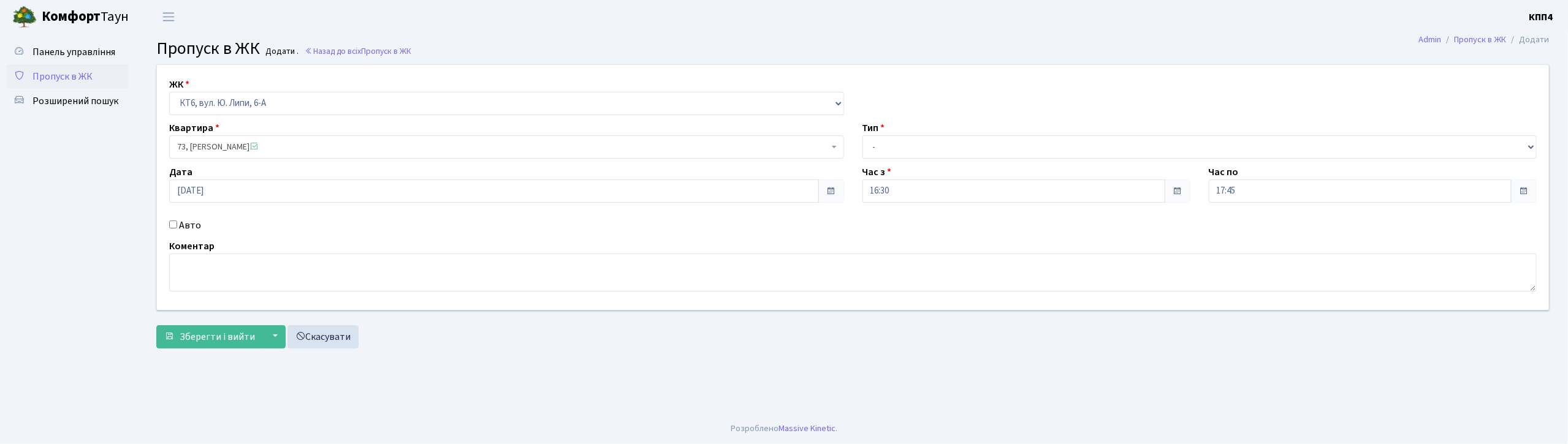
click at [173, 224] on input "Авто" at bounding box center [173, 225] width 8 height 8
checkbox input "true"
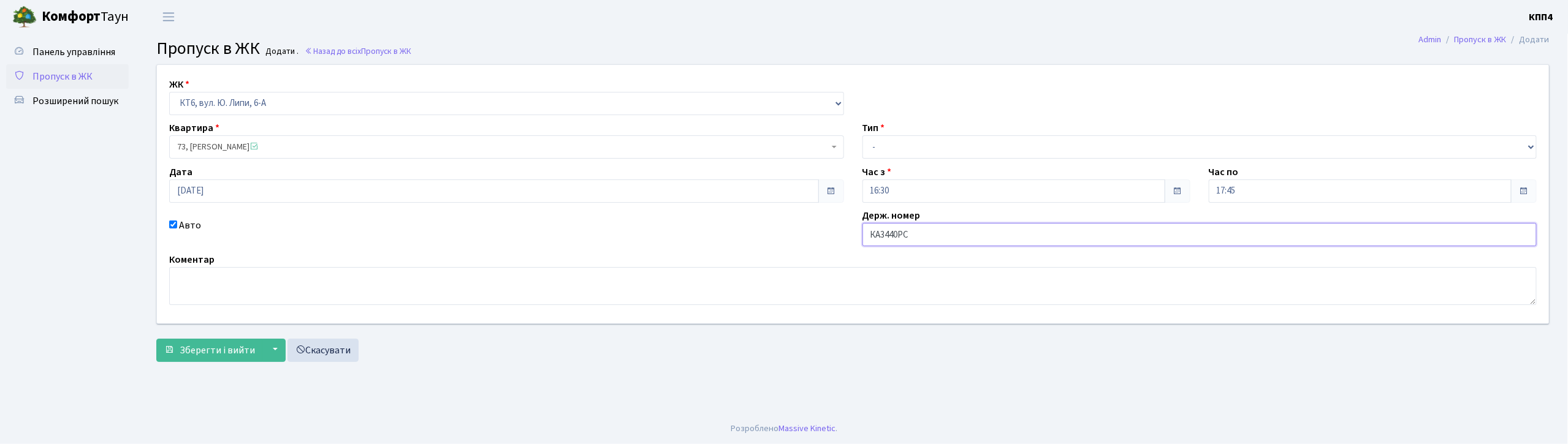
type input "КА3440РС"
click at [913, 146] on select "- Доставка Таксі Гості Сервіс" at bounding box center [1200, 147] width 675 height 23
select select "2"
click at [862, 136] on select "- Доставка Таксі Гості Сервіс" at bounding box center [1200, 147] width 675 height 23
click at [215, 351] on span "Зберегти і вийти" at bounding box center [217, 350] width 75 height 14
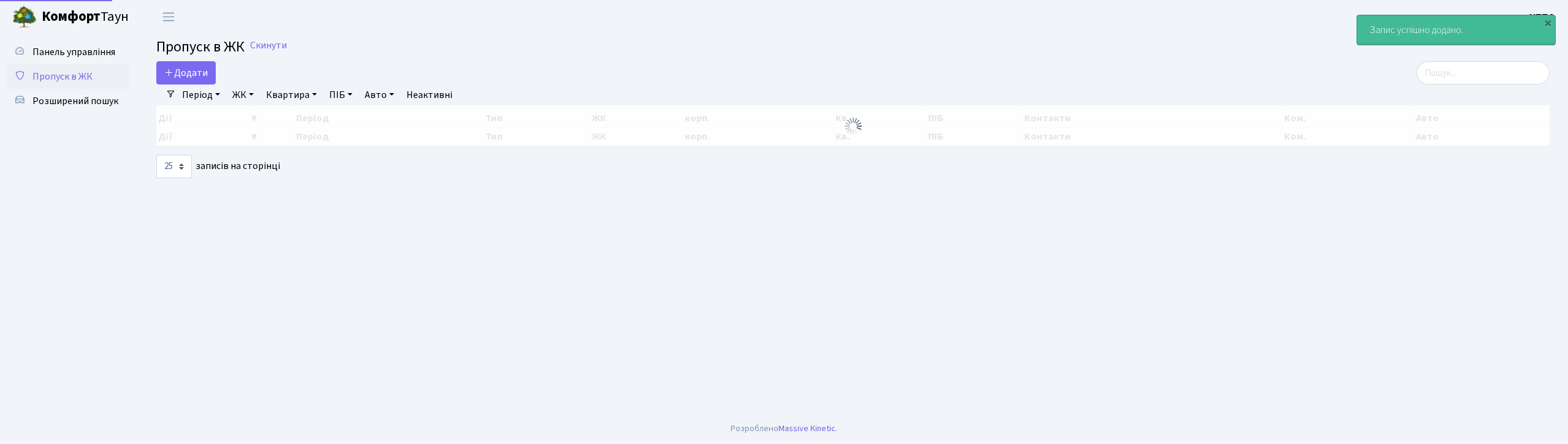
select select "25"
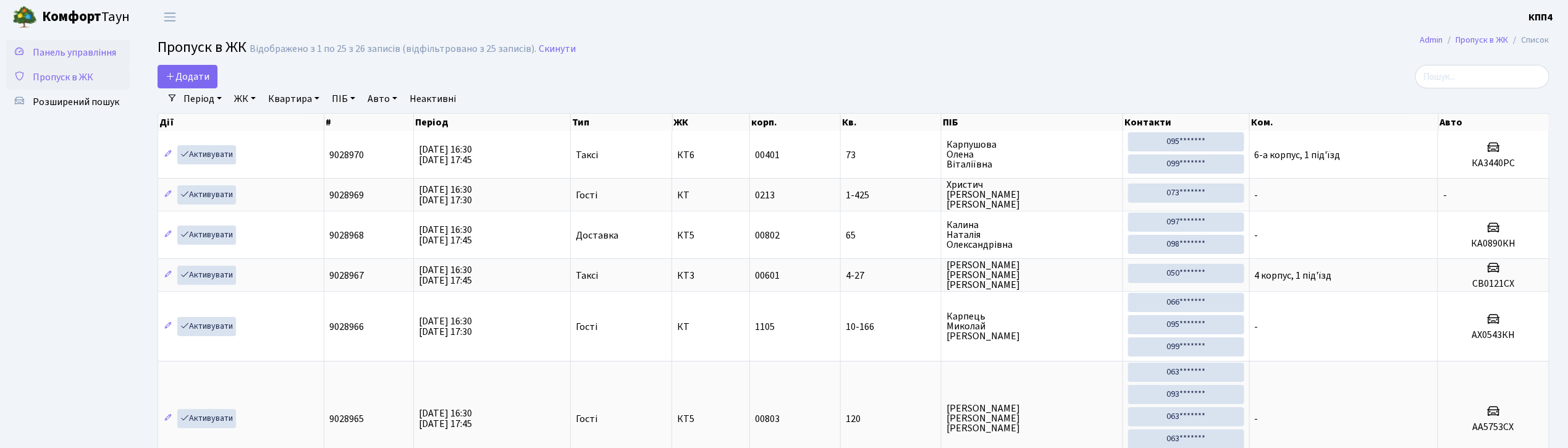
click at [84, 46] on span "Панель управління" at bounding box center [74, 53] width 84 height 14
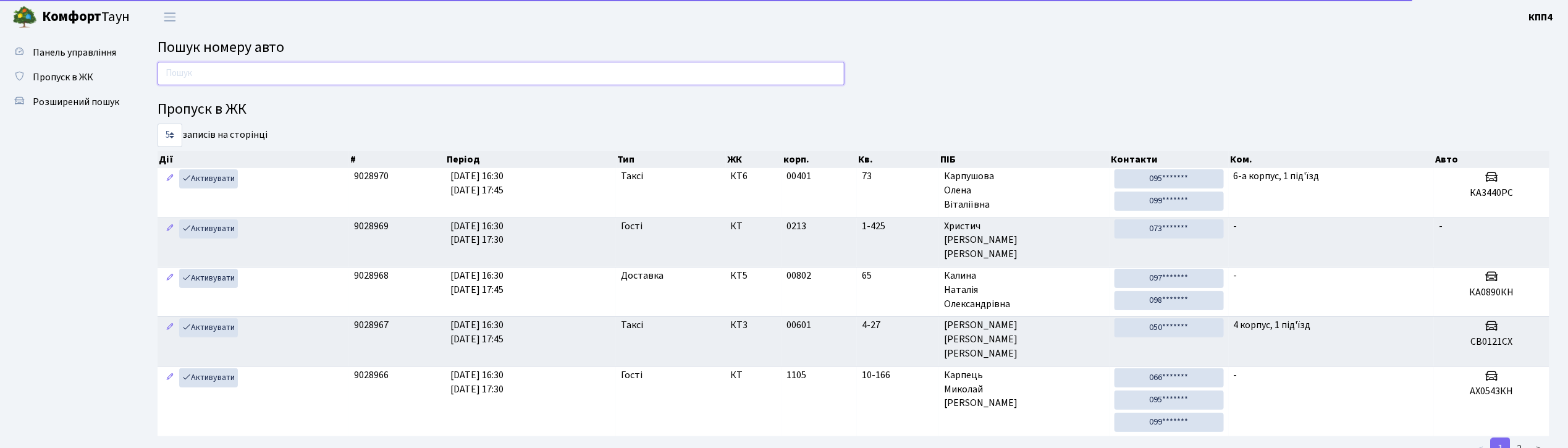
click at [210, 80] on input "text" at bounding box center [501, 74] width 687 height 23
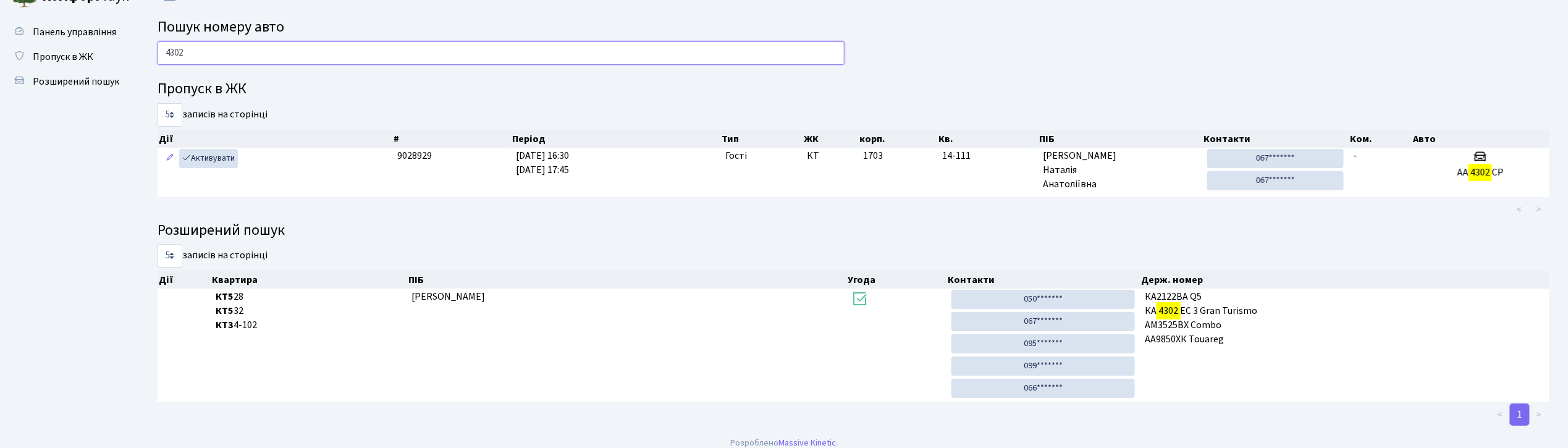
scroll to position [32, 0]
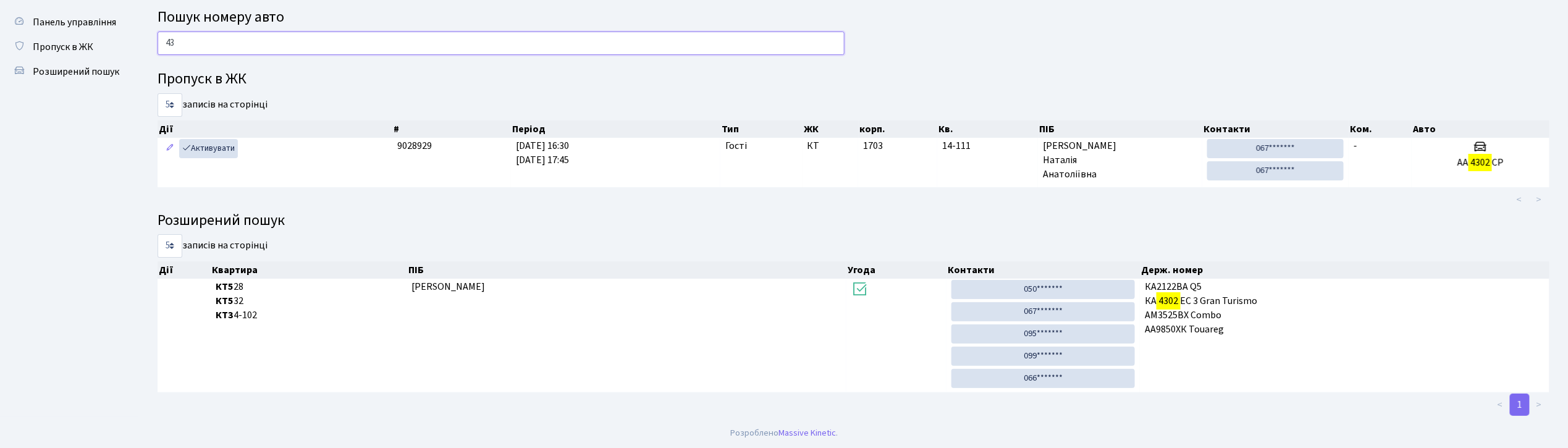
type input "4"
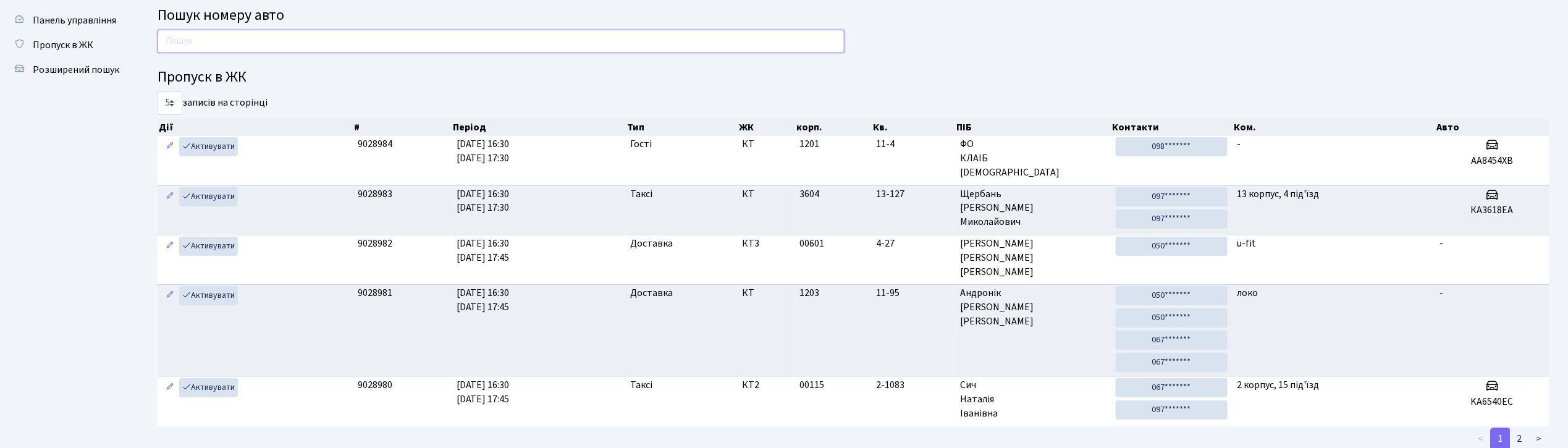
click at [327, 32] on input "text" at bounding box center [501, 41] width 687 height 23
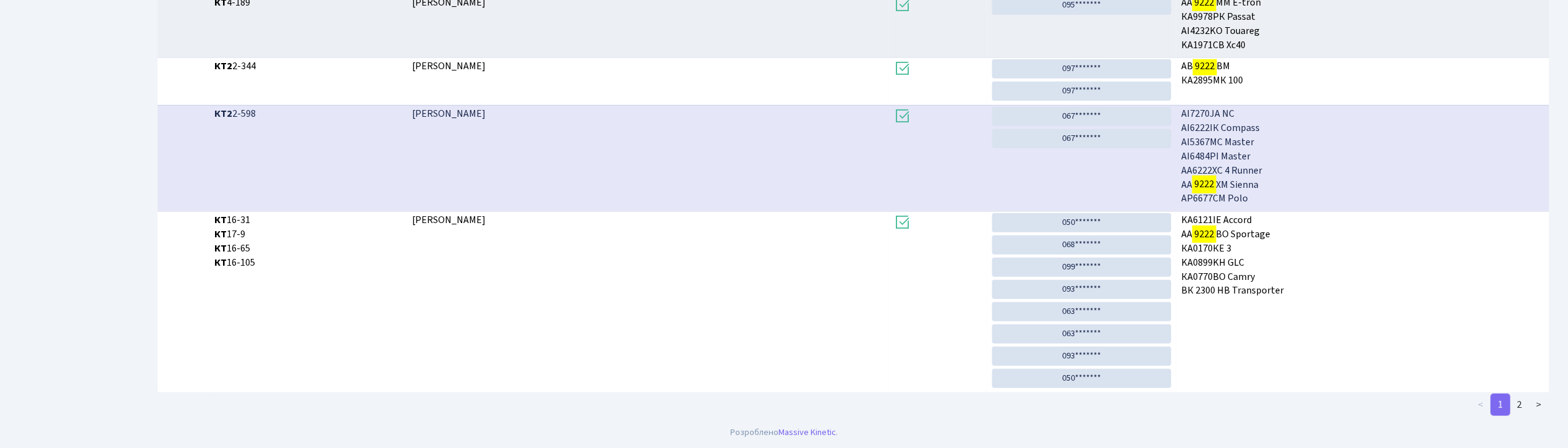
scroll to position [67, 0]
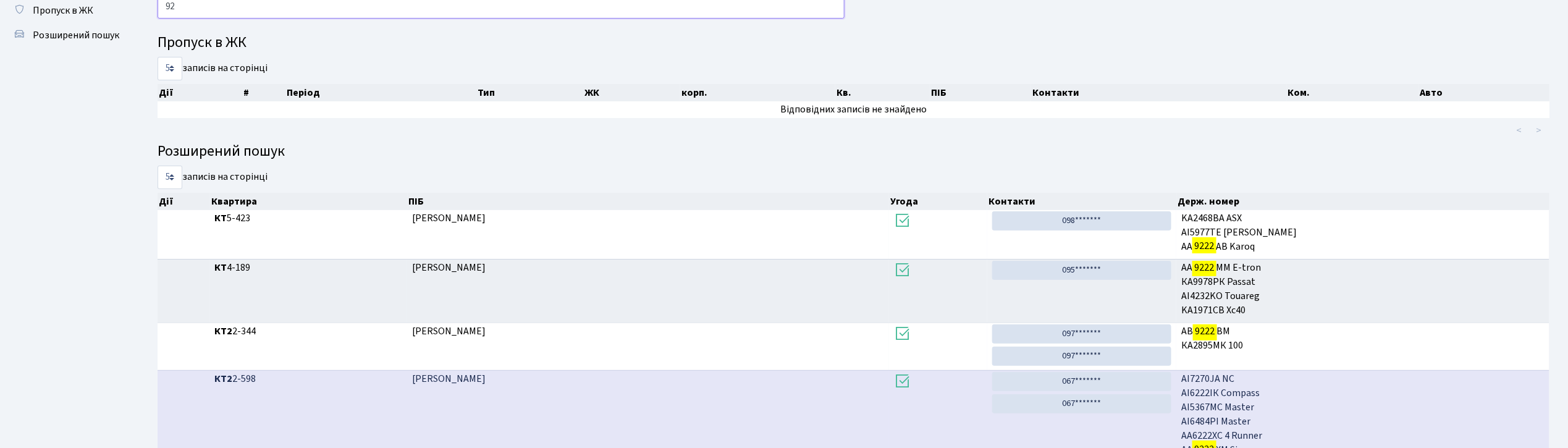
type input "9"
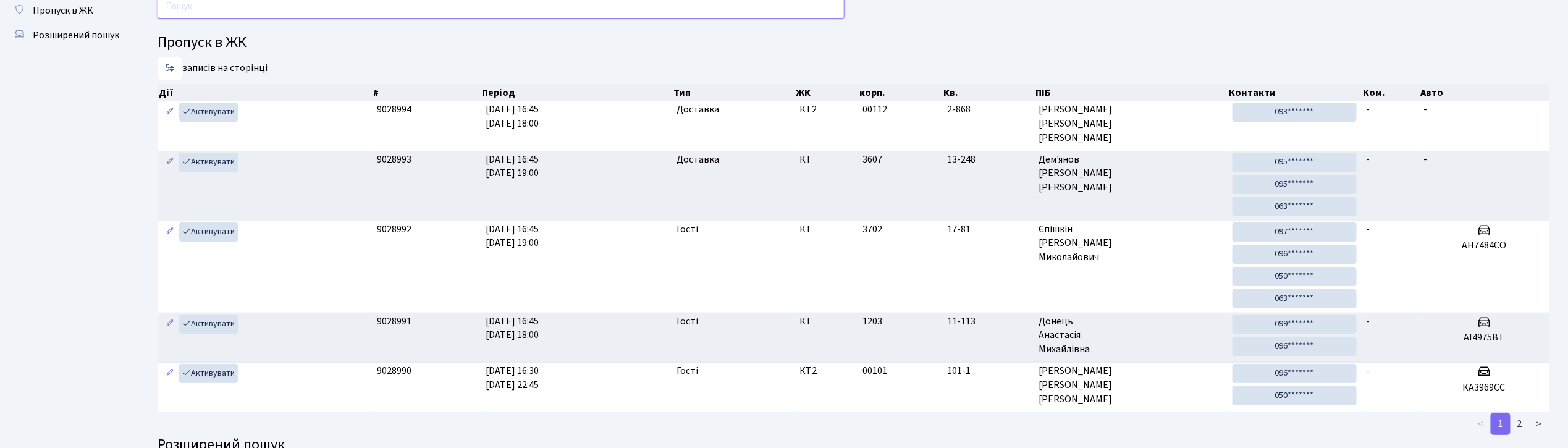
scroll to position [0, 0]
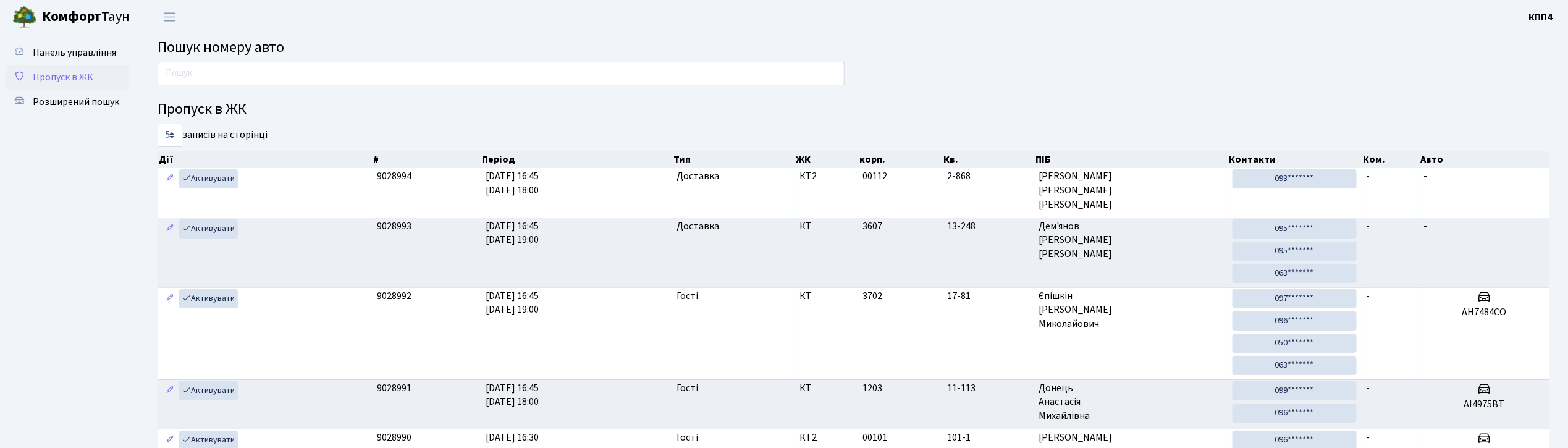
click at [67, 74] on span "Пропуск в ЖК" at bounding box center [63, 77] width 60 height 14
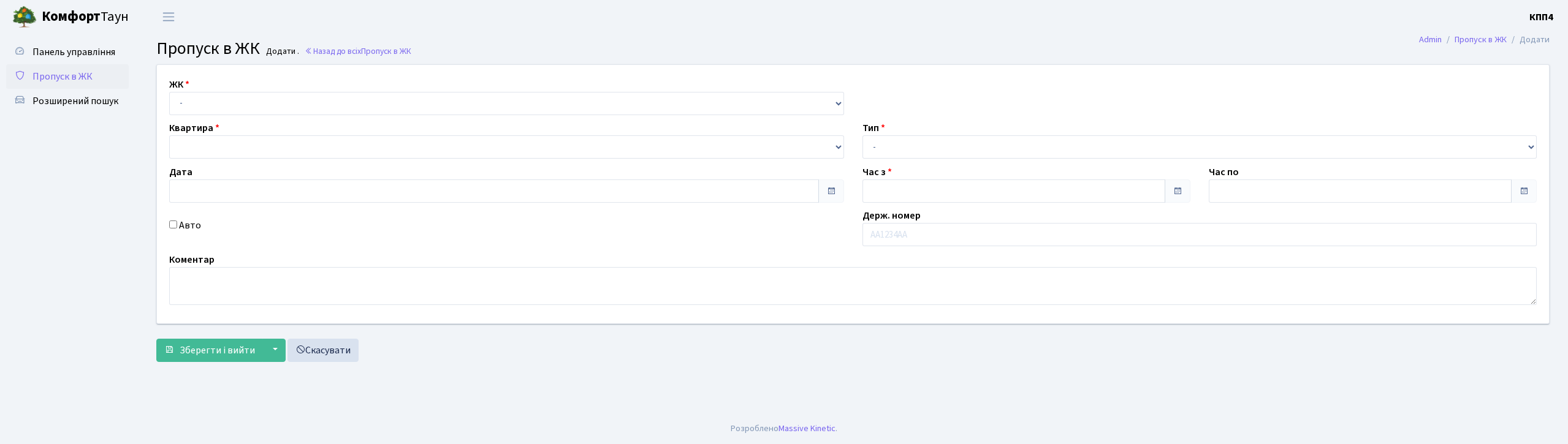
type input "[DATE]"
type input "16:45"
type input "17:45"
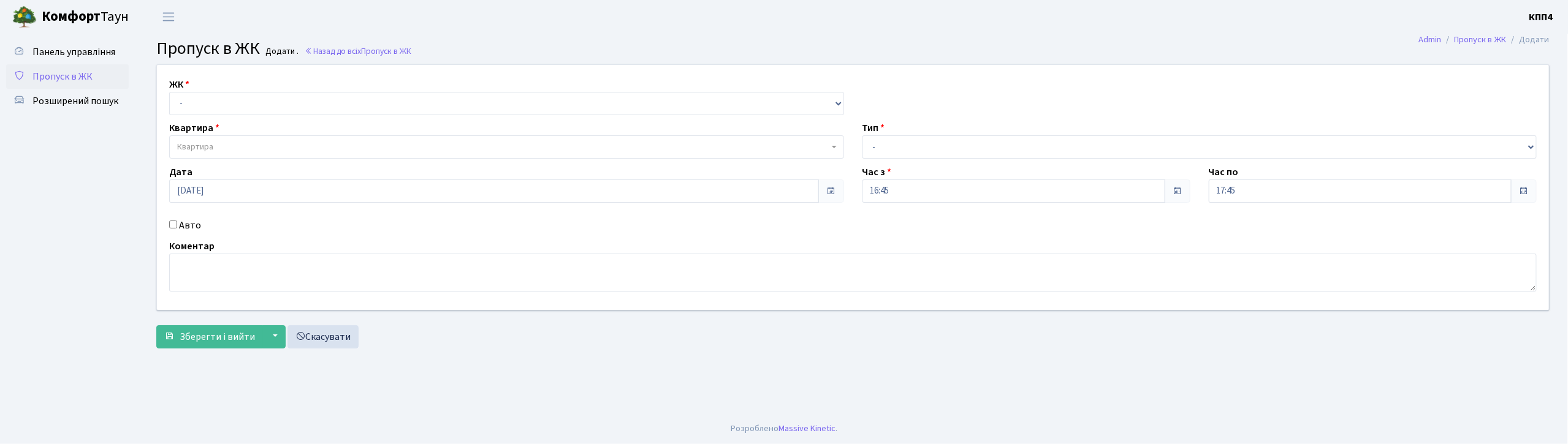
click at [170, 226] on input "Авто" at bounding box center [173, 225] width 8 height 8
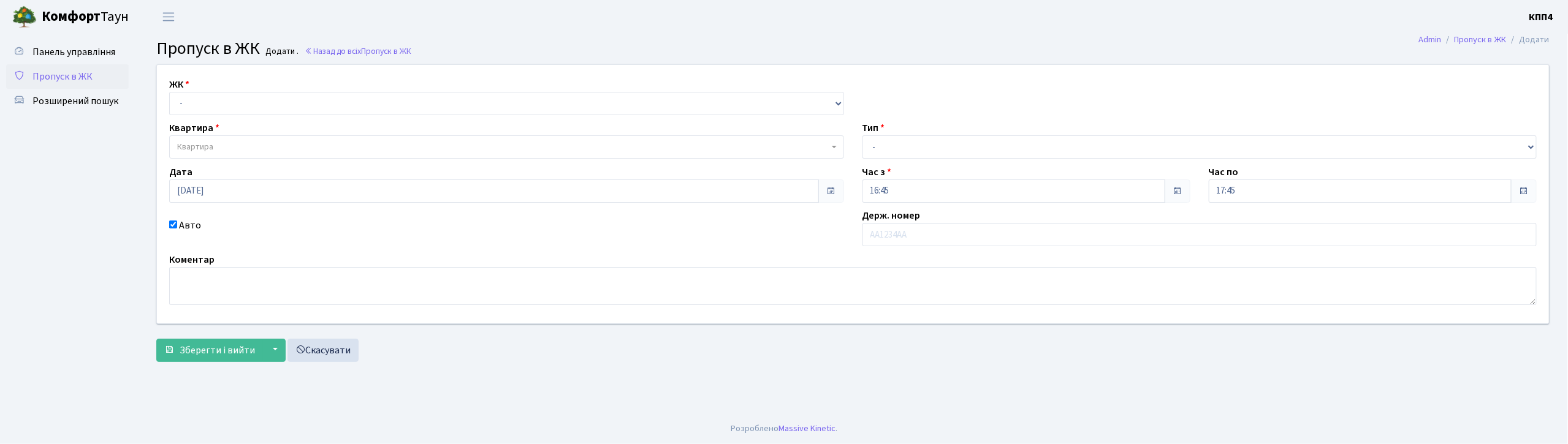
click at [175, 221] on input "Авто" at bounding box center [173, 225] width 8 height 8
checkbox input "false"
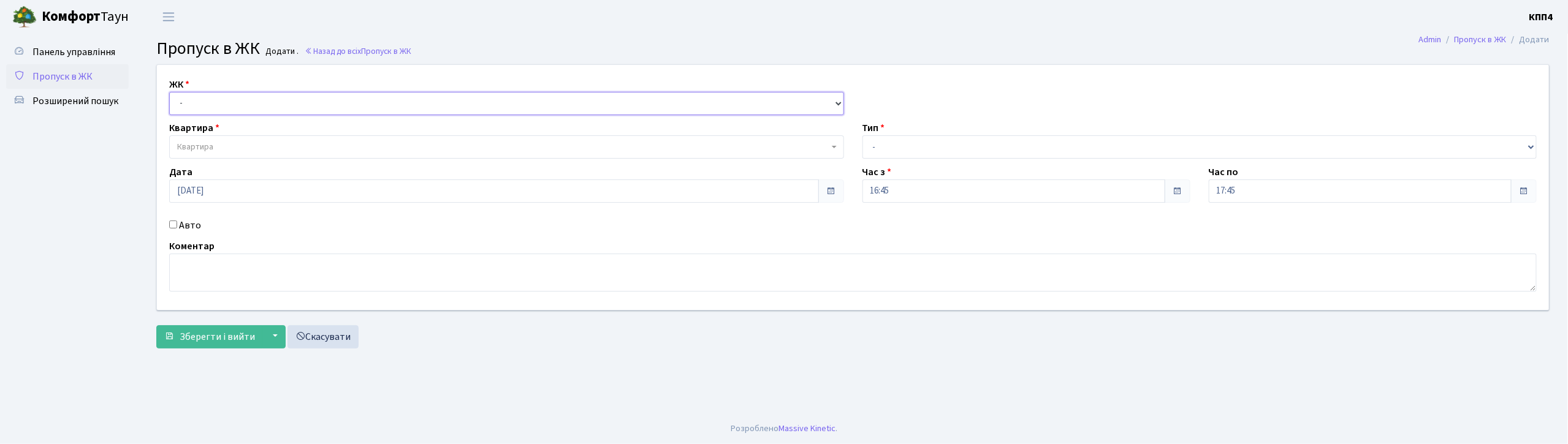
click at [205, 99] on select "- КТ, вул. Регенераторна, 4 КТ2, просп. Соборності, 17 КТ3, вул. Березнева, 16 …" at bounding box center [507, 104] width 675 height 23
select select "271"
click at [170, 92] on select "- КТ, вул. Регенераторна, 4 КТ2, просп. Соборності, 17 КТ3, вул. Березнева, 16 …" at bounding box center [507, 104] width 675 height 23
select select
click at [212, 139] on span "Квартира" at bounding box center [507, 147] width 675 height 23
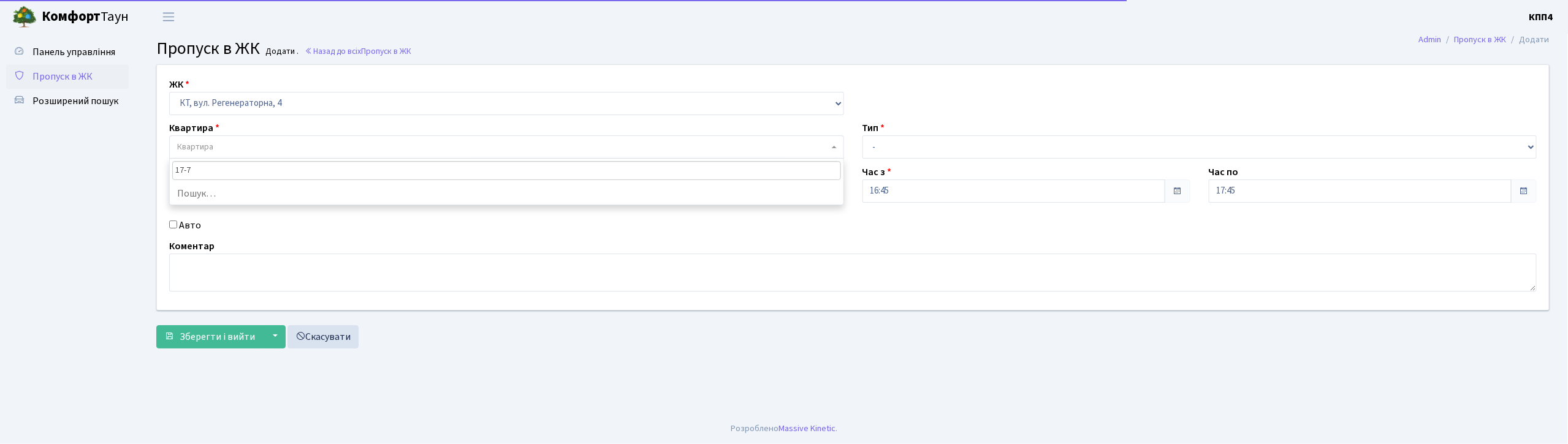
type input "17-70"
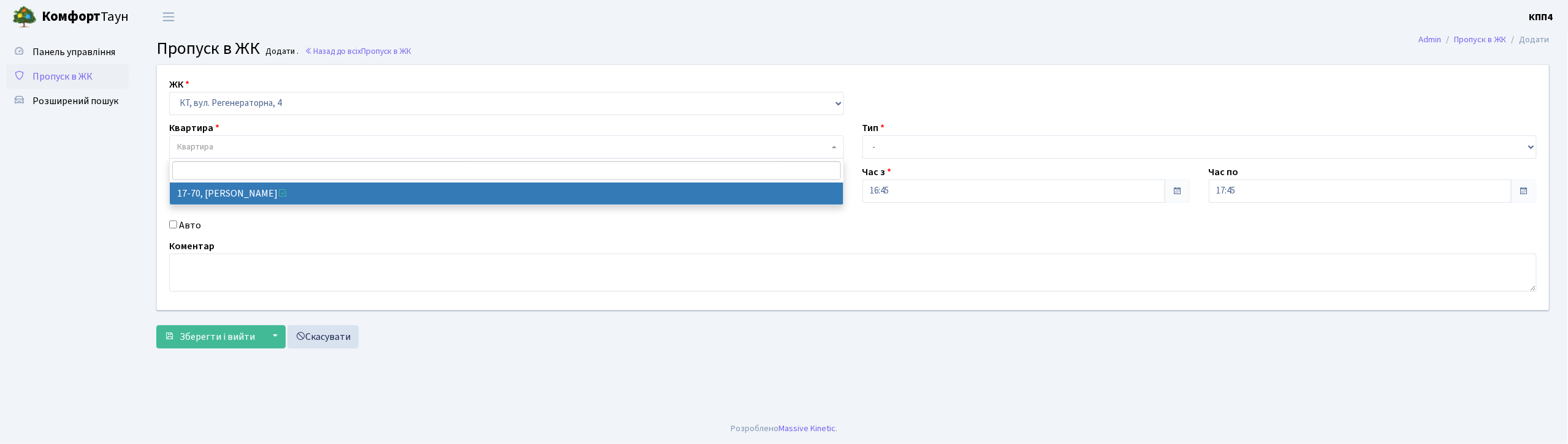
select select "9024"
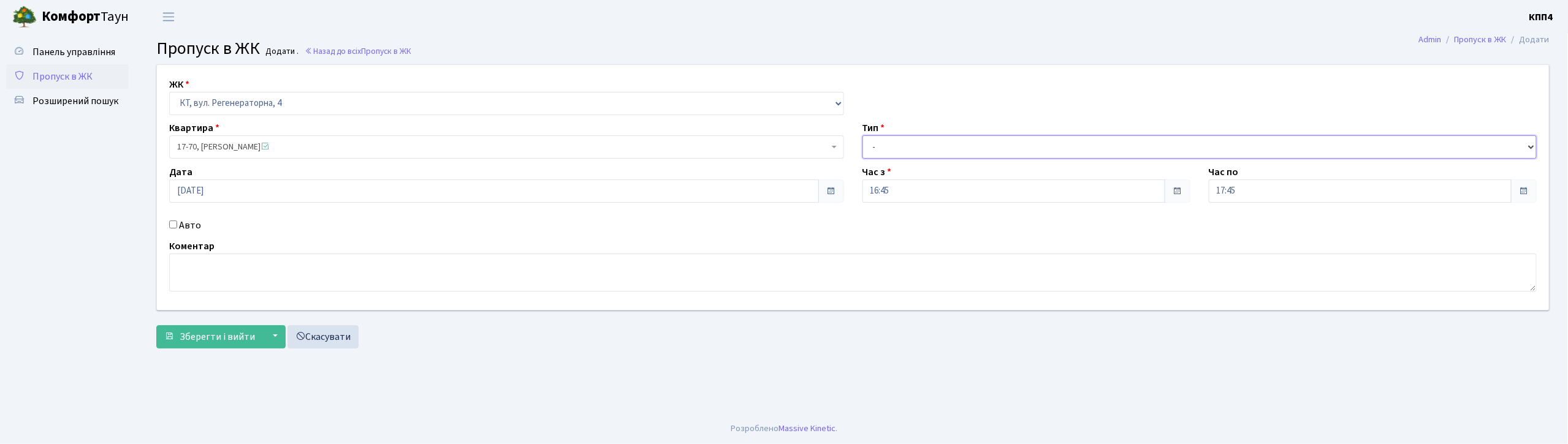
drag, startPoint x: 904, startPoint y: 145, endPoint x: 907, endPoint y: 151, distance: 6.7
click at [904, 145] on select "- Доставка Таксі Гості Сервіс" at bounding box center [1200, 147] width 675 height 23
select select "1"
click at [862, 136] on select "- Доставка Таксі Гості Сервіс" at bounding box center [1200, 147] width 675 height 23
click at [238, 341] on span "Зберегти і вийти" at bounding box center [217, 337] width 75 height 14
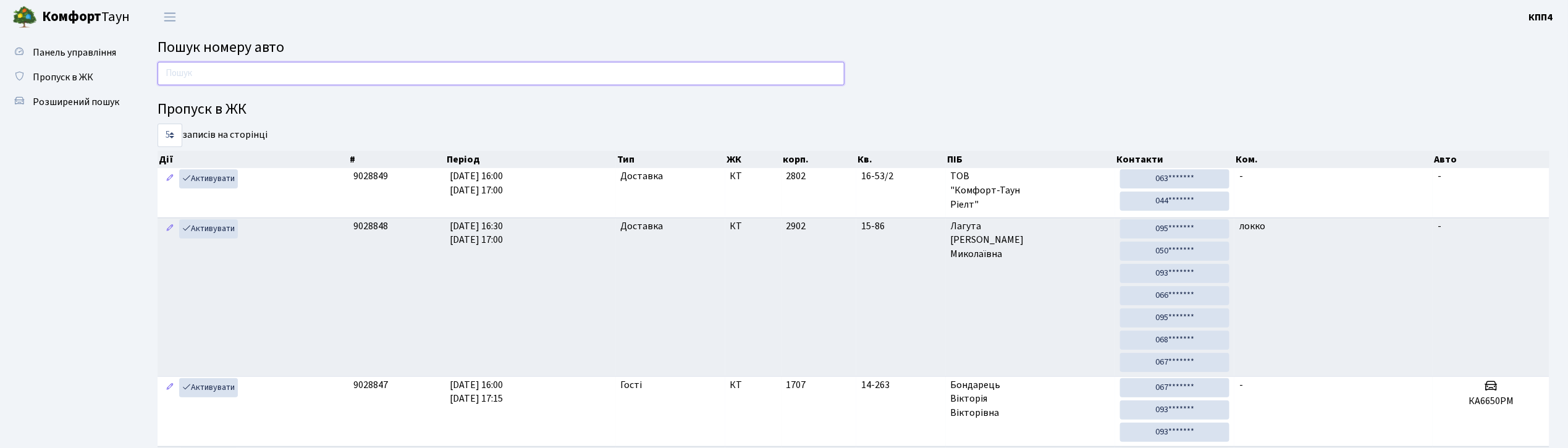
click at [298, 69] on input "text" at bounding box center [501, 74] width 687 height 23
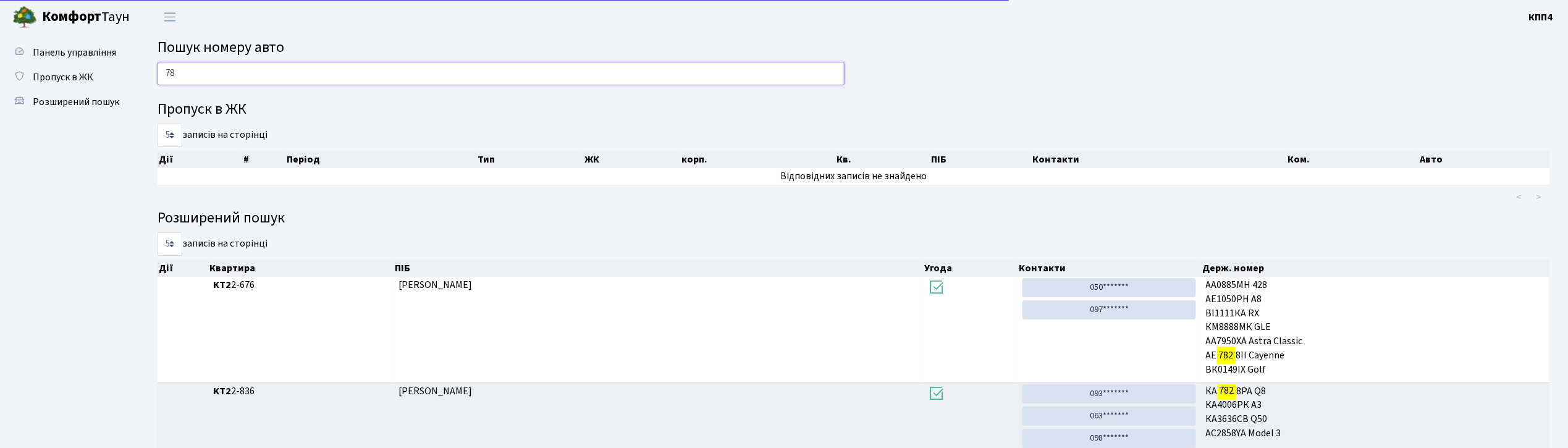
type input "7"
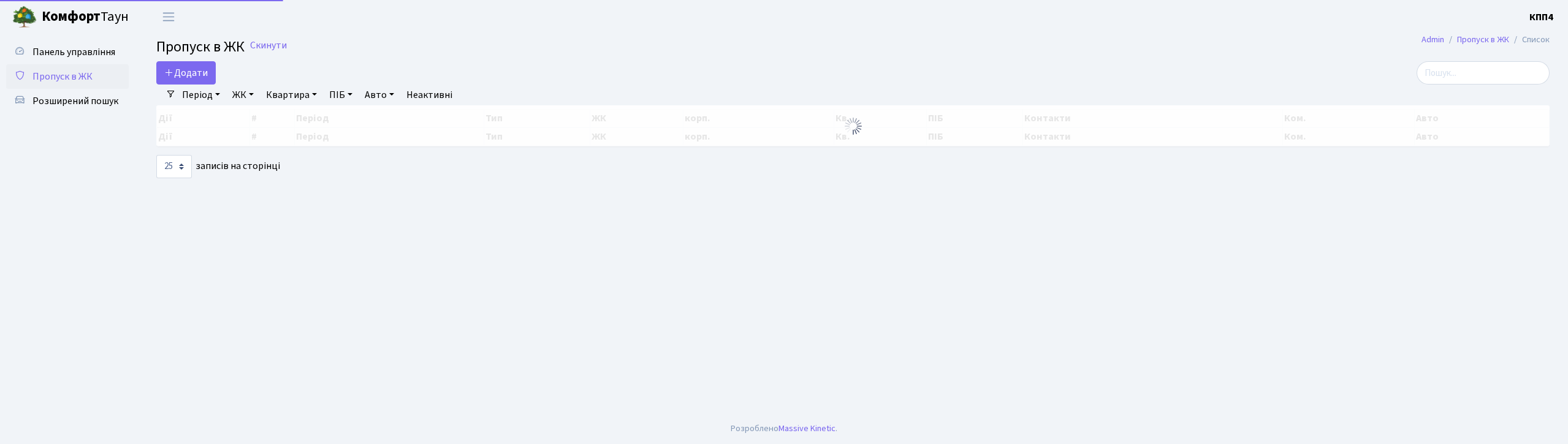
select select "25"
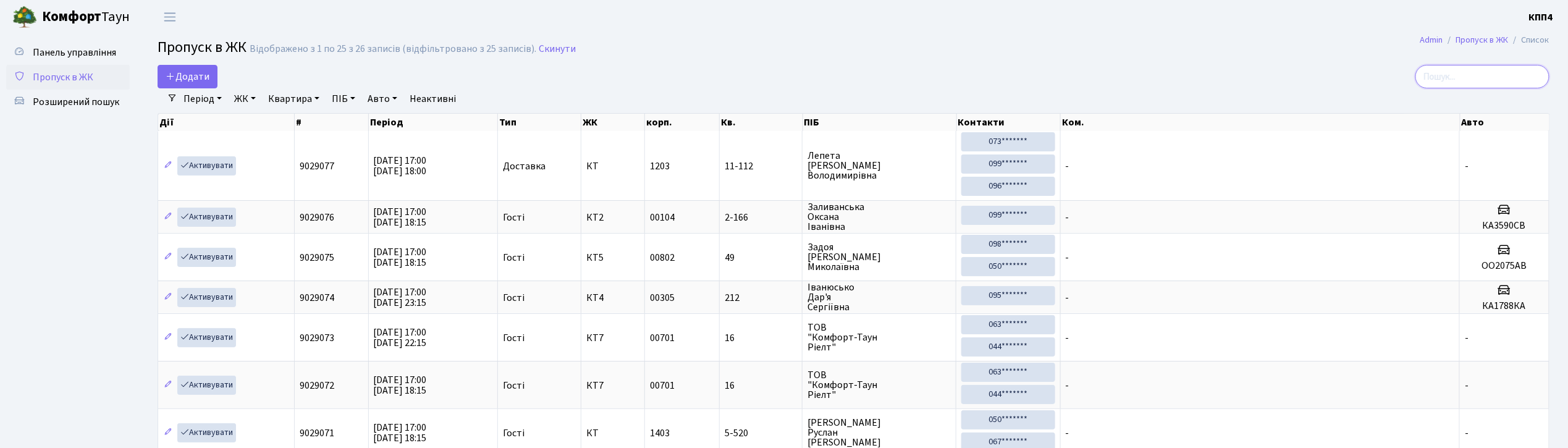
click at [1515, 80] on input "search" at bounding box center [1481, 77] width 134 height 23
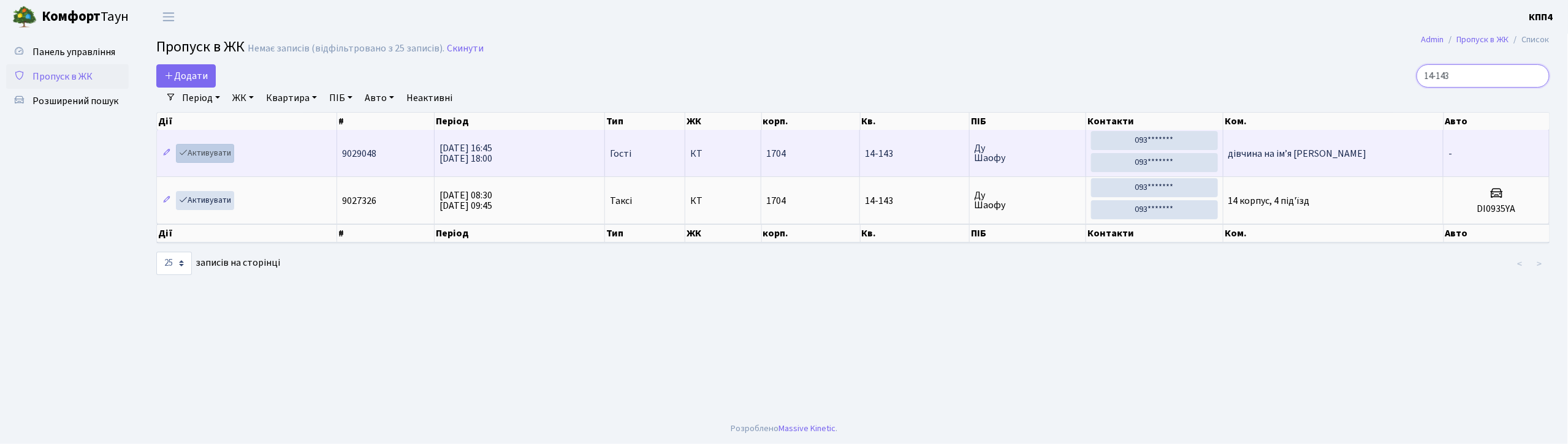
type input "14-143"
click at [207, 157] on link "Активувати" at bounding box center [205, 153] width 58 height 19
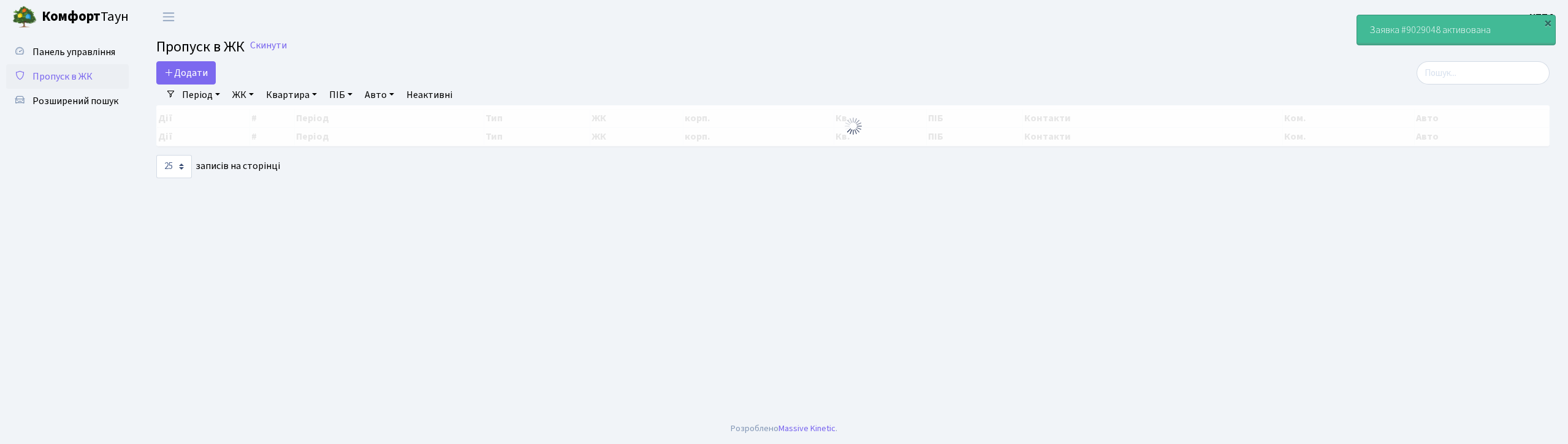
select select "25"
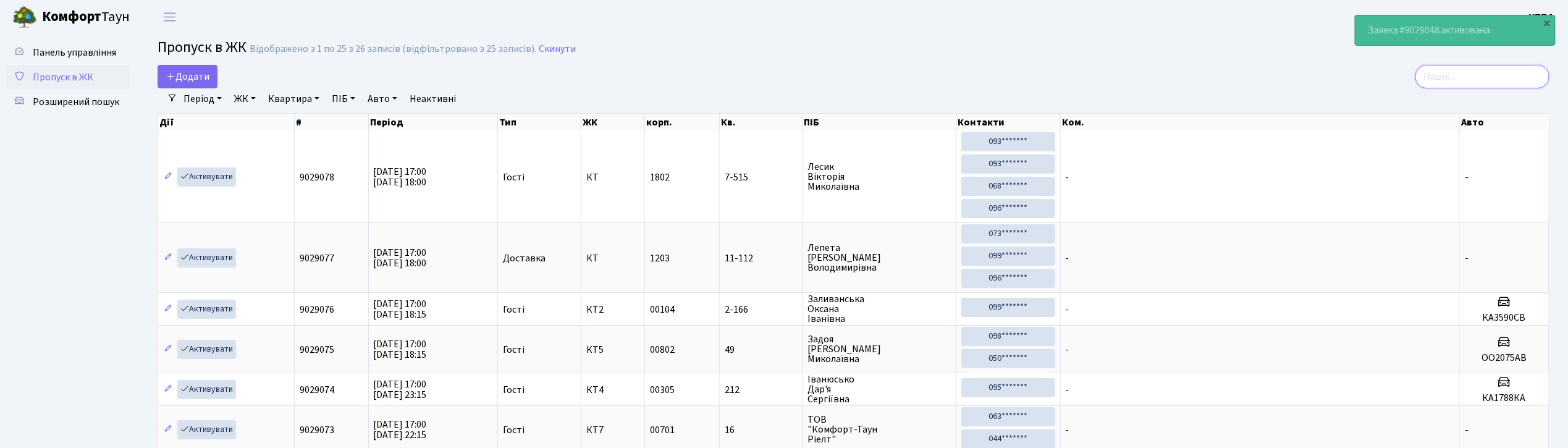
click at [1525, 79] on input "search" at bounding box center [1481, 77] width 134 height 23
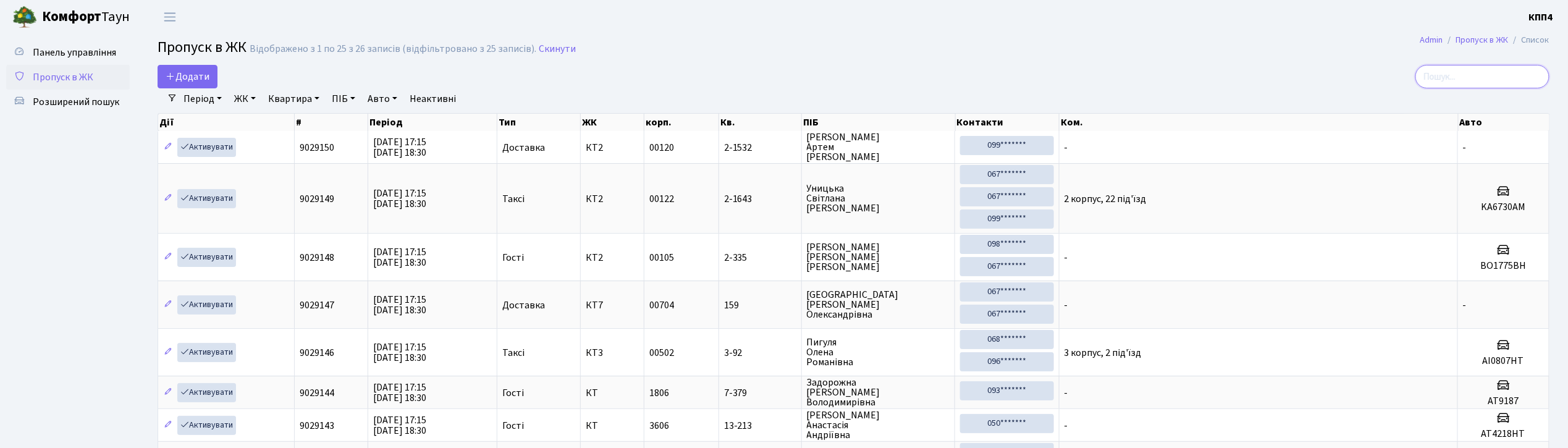
click at [1480, 79] on input "search" at bounding box center [1481, 77] width 134 height 23
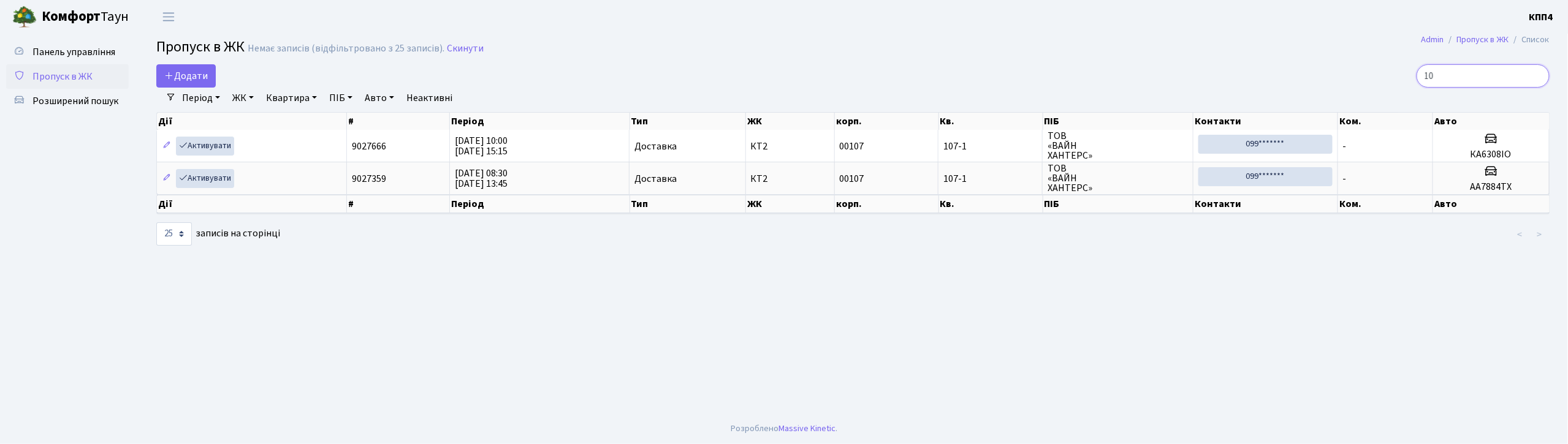
type input "1"
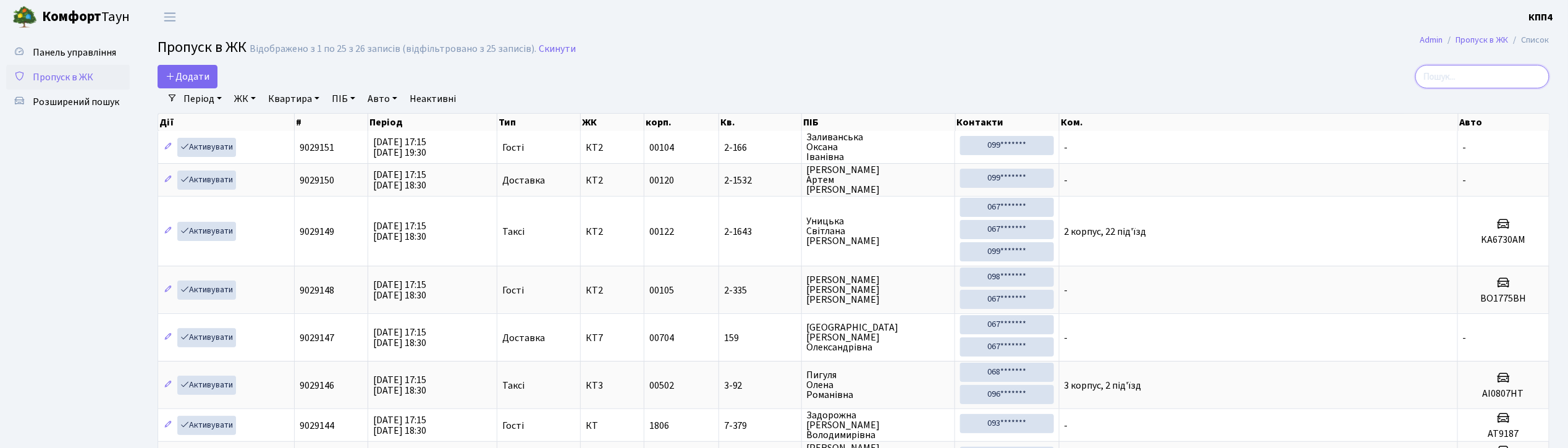
click at [1494, 78] on input "search" at bounding box center [1481, 77] width 134 height 23
